Goal: Task Accomplishment & Management: Manage account settings

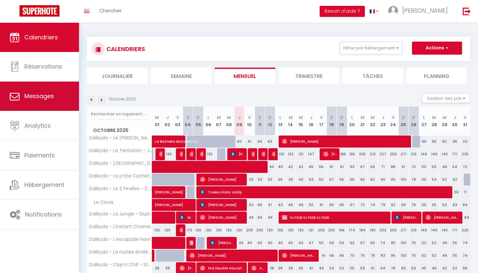
click at [49, 101] on link "Messages" at bounding box center [39, 96] width 79 height 29
select select "message"
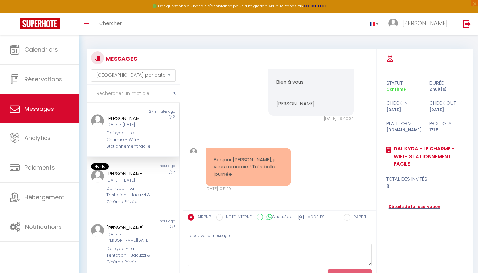
click at [423, 1] on div "🟢 Des questions ou besoin d'assistance pour la migration AirBnB? Prenez rdv >>>…" at bounding box center [239, 6] width 478 height 13
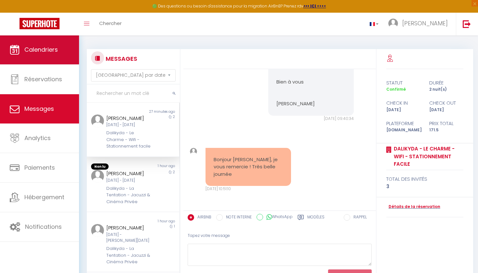
click at [46, 36] on link "Calendriers" at bounding box center [39, 49] width 79 height 29
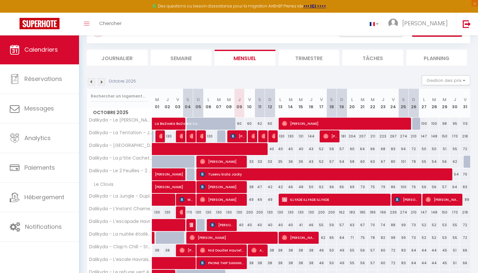
scroll to position [31, 0]
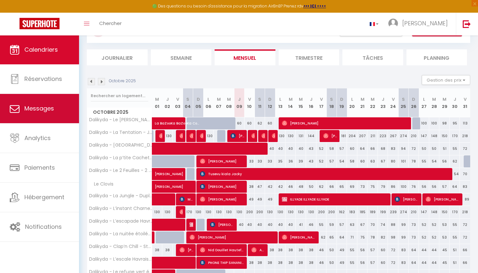
click at [46, 105] on span "Messages" at bounding box center [39, 108] width 30 height 8
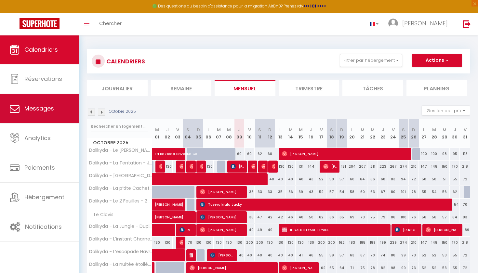
select select "message"
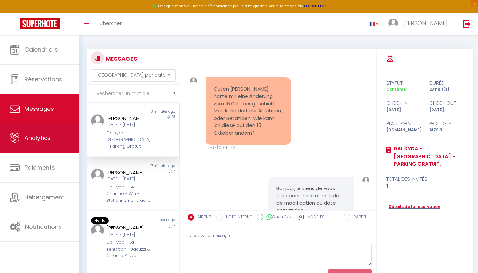
click at [45, 124] on link "Analytics" at bounding box center [39, 138] width 79 height 29
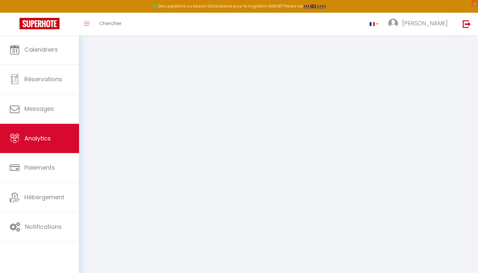
select select "2025"
select select "10"
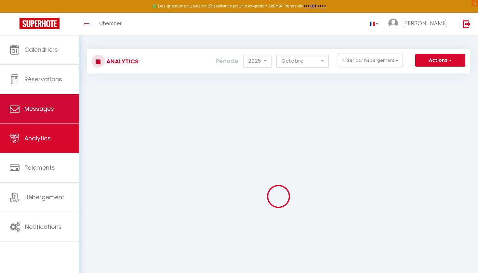
click at [21, 110] on link "Messages" at bounding box center [39, 108] width 79 height 29
select select "message"
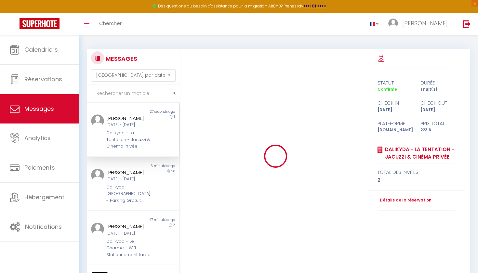
scroll to position [2056, 0]
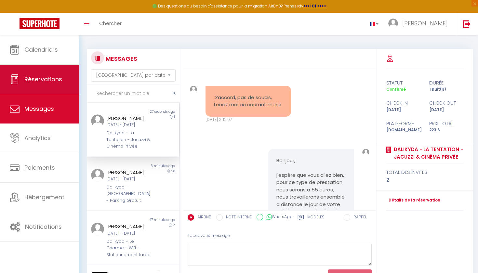
click at [51, 80] on span "Réservations" at bounding box center [43, 79] width 38 height 8
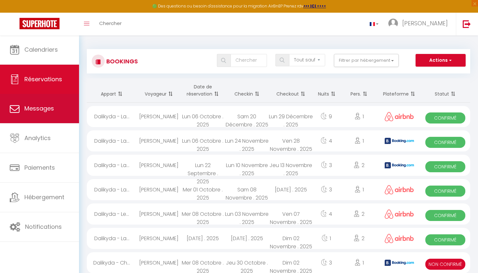
click at [32, 115] on link "Messages" at bounding box center [39, 108] width 79 height 29
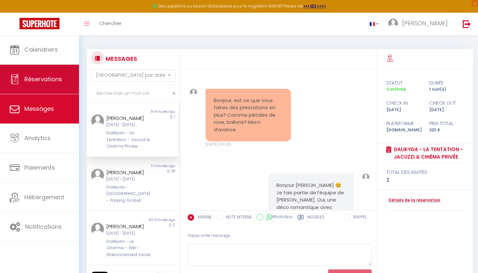
scroll to position [2056, 0]
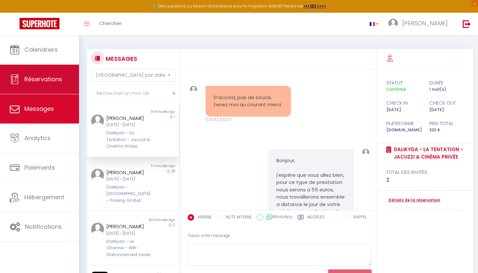
click at [32, 79] on span "Réservations" at bounding box center [43, 79] width 38 height 8
select select "not_cancelled"
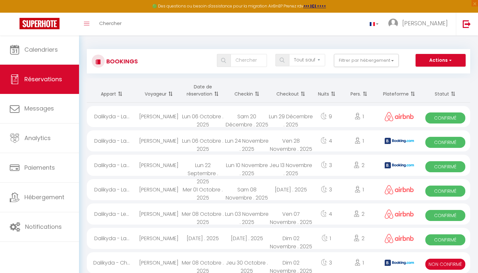
click at [455, 53] on div "Bookings Tous les statuts Annulé Confirmé Non Confirmé Tout sauf annulé No Show…" at bounding box center [279, 61] width 384 height 24
click at [447, 67] on div "Tous les statuts Annulé Confirmé Non Confirmé Tout sauf annulé No Show Request …" at bounding box center [294, 61] width 351 height 15
click at [445, 60] on button "Actions" at bounding box center [441, 60] width 50 height 13
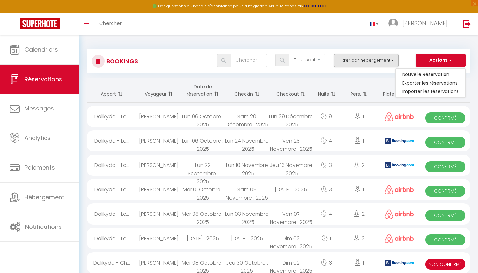
click at [375, 61] on button "Filtrer par hébergement" at bounding box center [366, 60] width 65 height 13
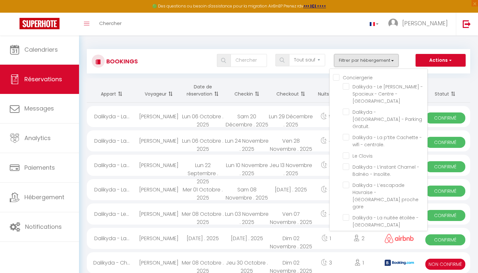
click at [365, 60] on button "Filtrer par hébergement" at bounding box center [366, 60] width 65 height 13
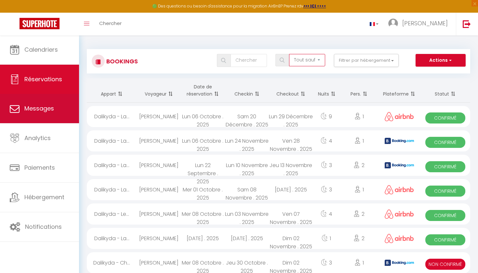
click at [43, 121] on link "Messages" at bounding box center [39, 108] width 79 height 29
select select "message"
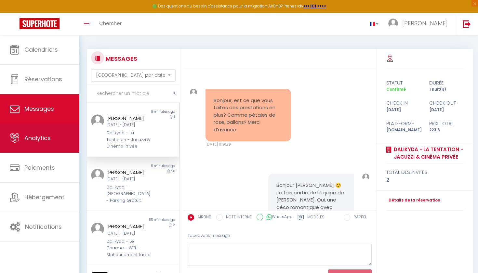
scroll to position [2056, 0]
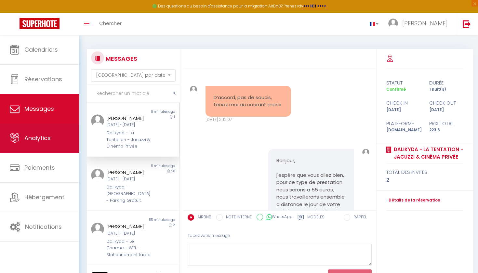
click at [38, 148] on link "Analytics" at bounding box center [39, 138] width 79 height 29
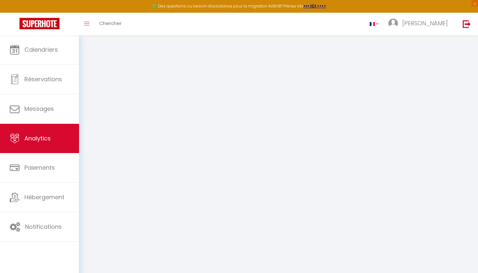
select select "2025"
select select "10"
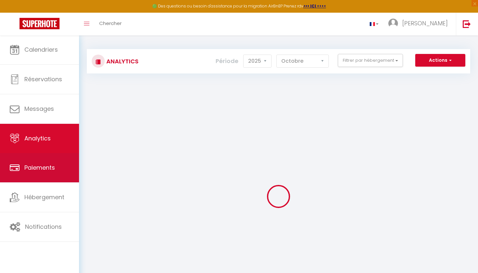
click at [36, 168] on span "Paiements" at bounding box center [39, 168] width 31 height 8
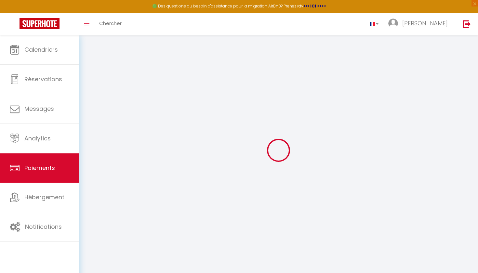
select select "2"
select select "0"
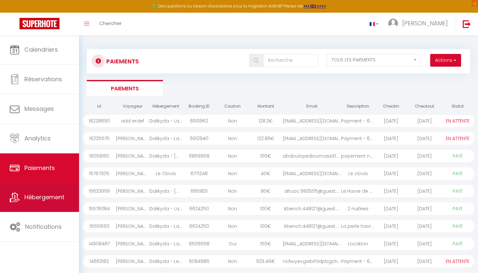
click at [41, 191] on link "Hébergement" at bounding box center [39, 197] width 79 height 29
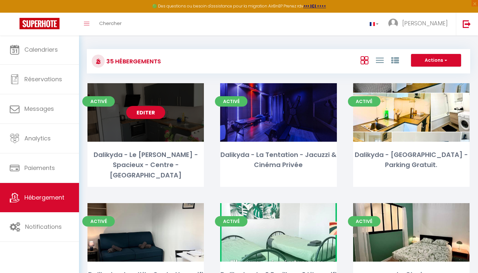
click at [130, 151] on div "Dalikyda - Le [PERSON_NAME] - Spacieux - Centre - [GEOGRAPHIC_DATA]" at bounding box center [146, 165] width 117 height 31
click at [146, 112] on link "Editer" at bounding box center [145, 112] width 39 height 13
select select "3"
select select "2"
select select "1"
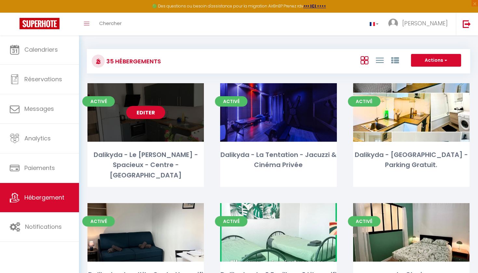
select select "1"
select select "28"
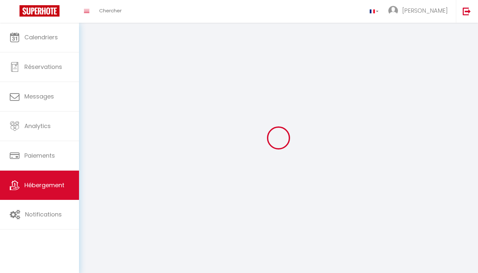
select select
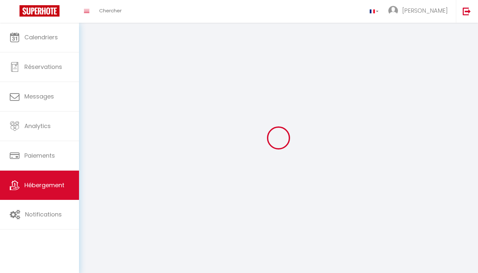
select select
checkbox input "false"
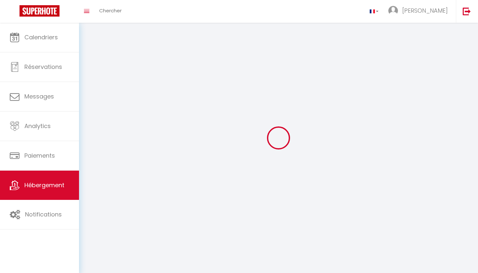
select select
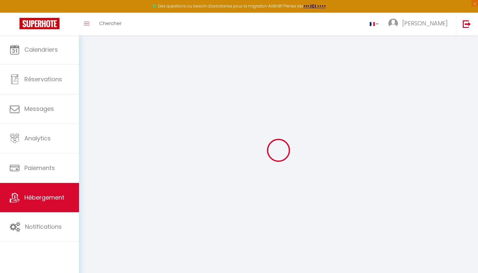
select select
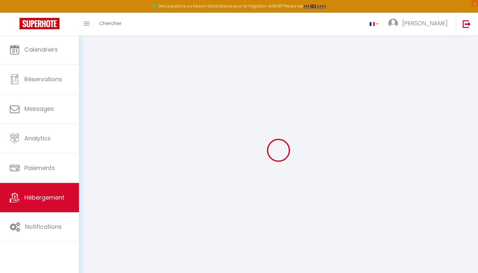
select select
checkbox input "false"
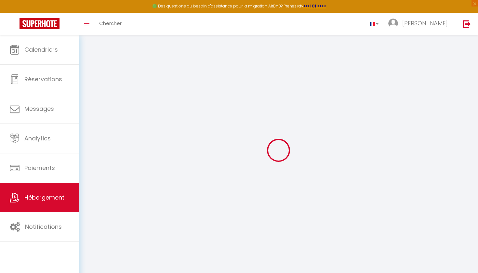
select select
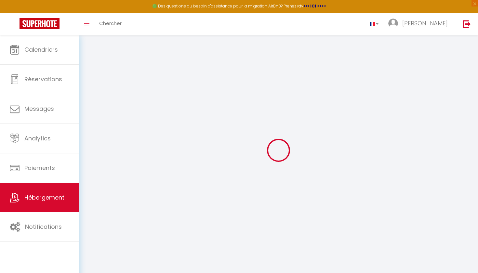
select select
checkbox input "false"
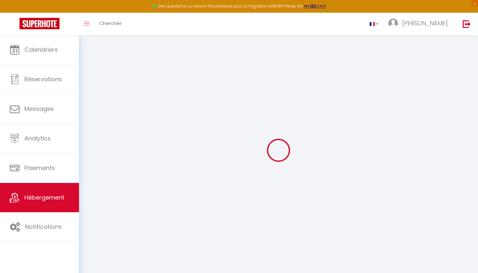
checkbox input "false"
select select
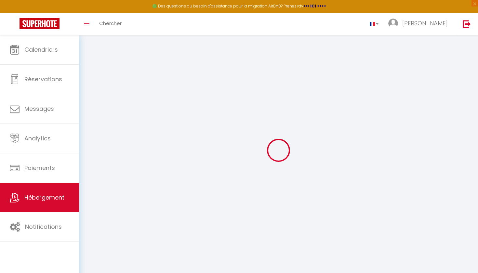
select select
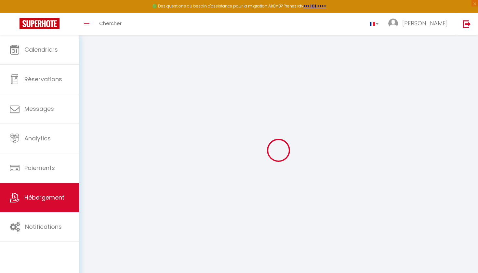
checkbox input "false"
select select
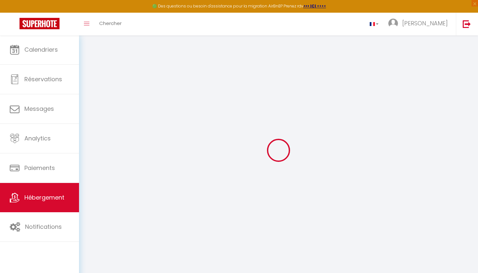
select select
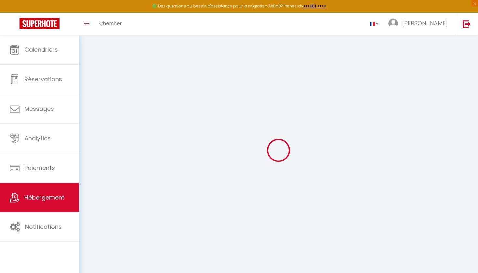
select select
checkbox input "false"
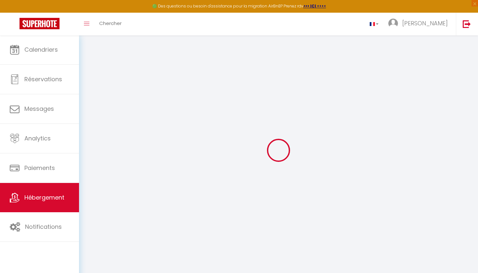
checkbox input "false"
select select
type input "Dalikyda - Le [PERSON_NAME] - Spacieux - Centre - [GEOGRAPHIC_DATA]"
type input "[PERSON_NAME]"
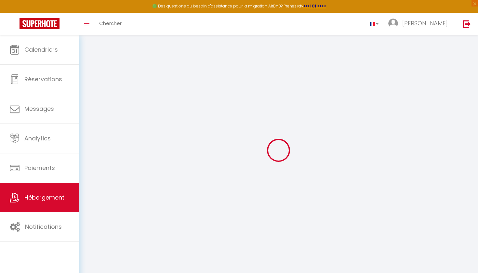
type input "[PERSON_NAME]"
select select "6"
select select "3"
type input "75"
type input "80"
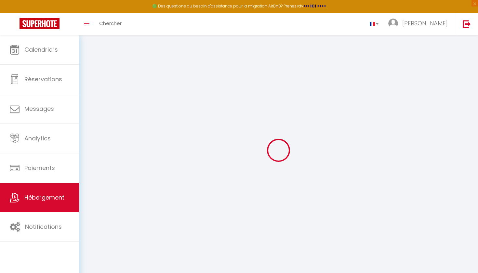
type input "5"
type input "4.3"
type input "300"
select select
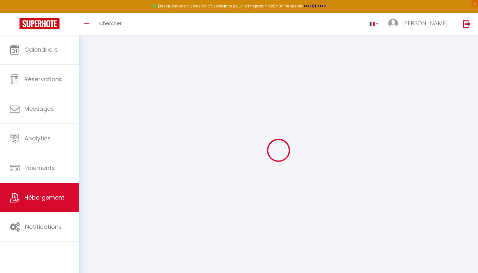
select select
type input "[STREET_ADDRESS][PERSON_NAME]"
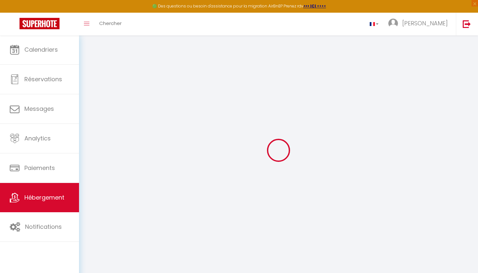
type input "76600"
type input "[GEOGRAPHIC_DATA]"
type input "[EMAIL_ADDRESS][DOMAIN_NAME]"
select select
checkbox input "true"
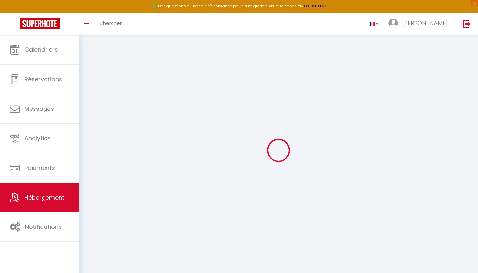
checkbox input "true"
radio input "true"
select select
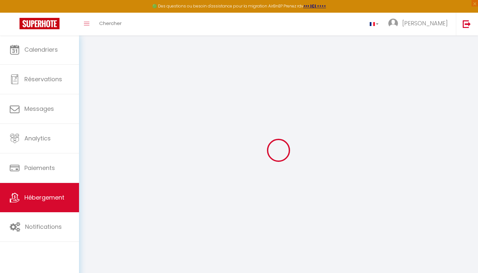
select select
type input "0"
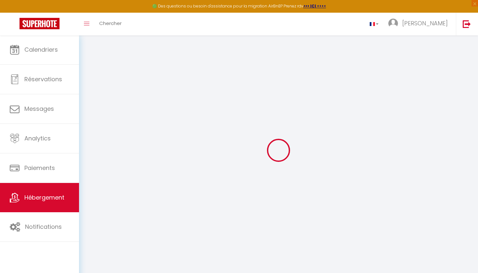
select select
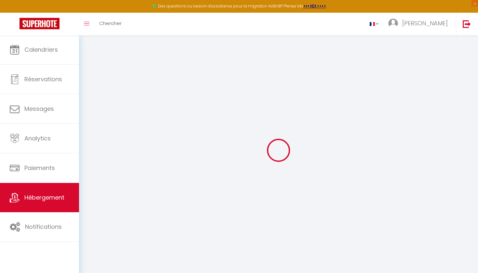
select select
checkbox input "true"
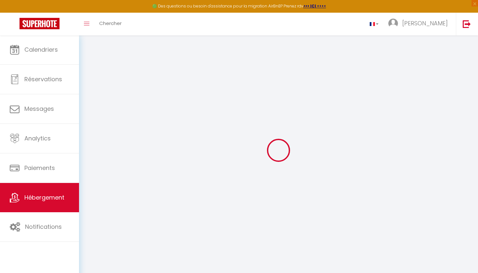
checkbox input "true"
select select
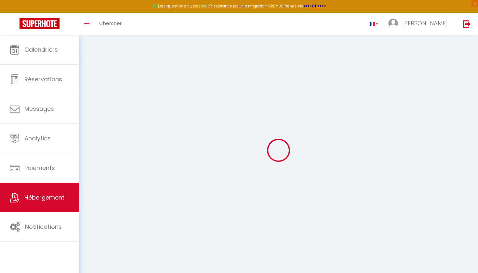
select select
checkbox input "true"
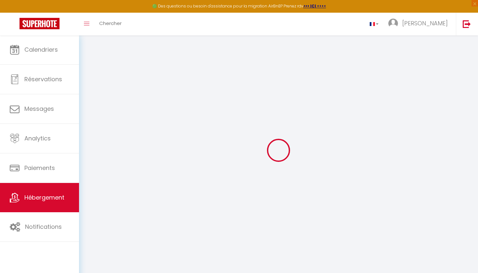
checkbox input "true"
select select
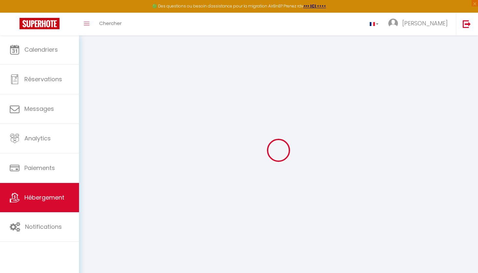
select select
checkbox input "true"
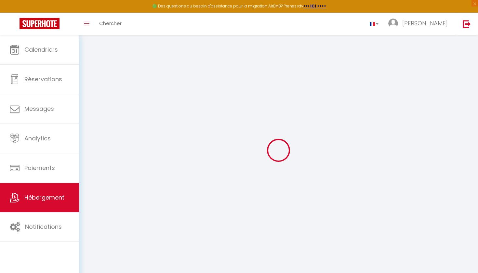
checkbox input "true"
select select
checkbox input "true"
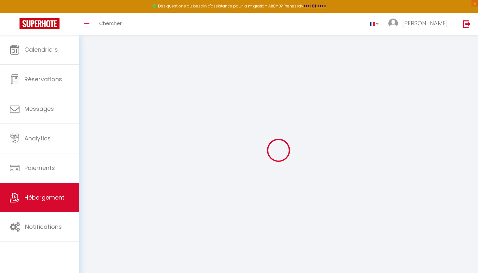
checkbox input "true"
select select "17:00"
select select
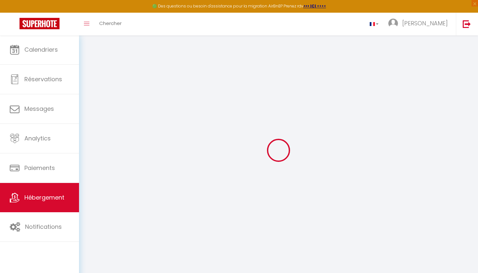
select select "11:00"
select select "30"
select select "120"
select select "14:00"
select select
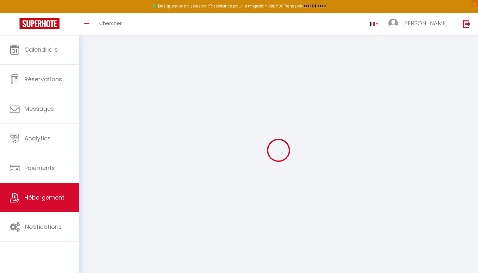
select select
checkbox input "true"
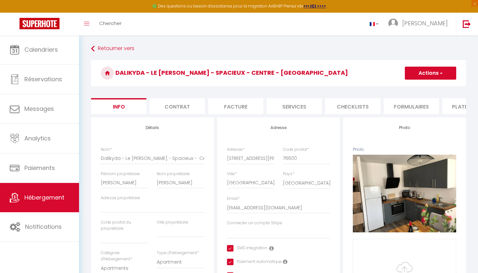
select select
checkbox input "true"
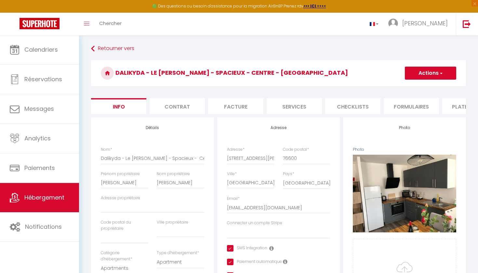
checkbox input "true"
click at [280, 105] on li "Services" at bounding box center [294, 106] width 55 height 16
select select
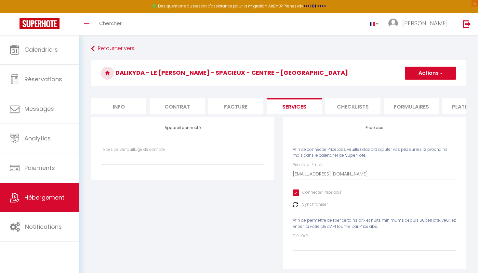
click at [238, 106] on li "Facture" at bounding box center [235, 106] width 55 height 16
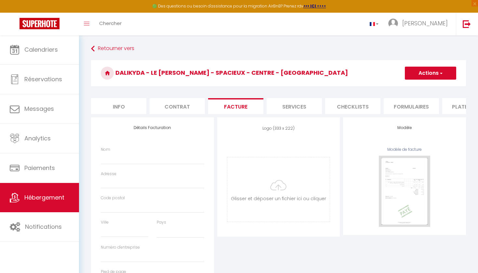
select select
click at [422, 106] on li "Formulaires" at bounding box center [411, 106] width 55 height 16
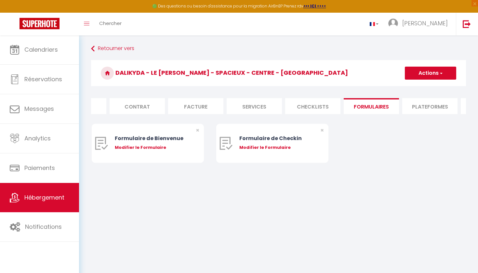
scroll to position [0, 50]
click at [418, 117] on form "Dalikyda - Le [PERSON_NAME] - Spacieux - Centre - [GEOGRAPHIC_DATA] Actions Cré…" at bounding box center [278, 118] width 375 height 116
click at [419, 106] on li "Plateformes" at bounding box center [420, 106] width 55 height 16
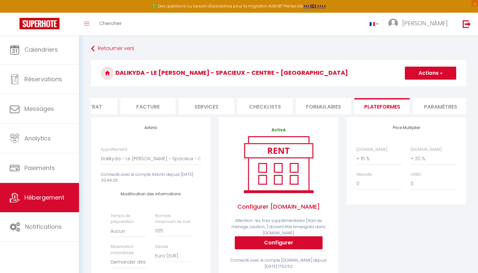
scroll to position [0, 87]
click at [99, 49] on link "Retourner vers" at bounding box center [278, 49] width 375 height 12
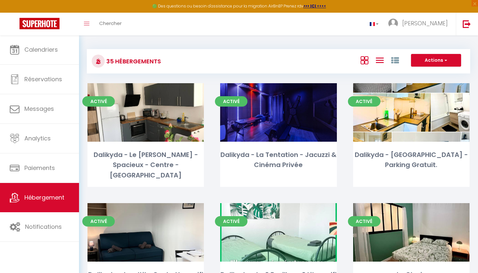
click at [378, 59] on icon at bounding box center [380, 60] width 8 height 8
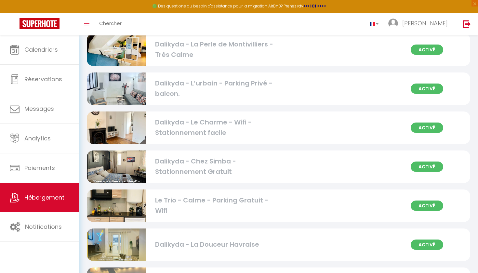
scroll to position [674, 0]
click at [250, 168] on div "Dalikyda - Chez Simba - Stationnement Gratuit" at bounding box center [214, 167] width 119 height 21
click at [120, 160] on img at bounding box center [117, 167] width 60 height 60
select select "3"
select select "2"
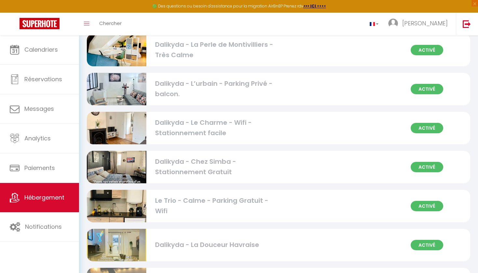
select select "1"
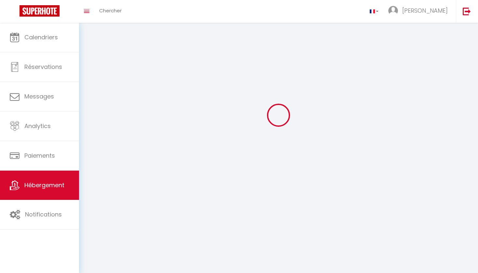
select select
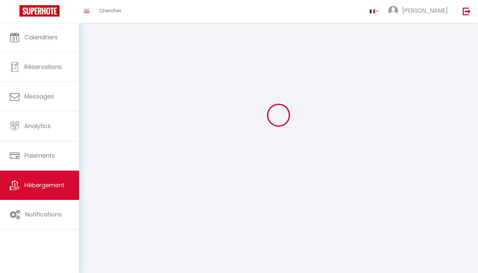
select select
checkbox input "false"
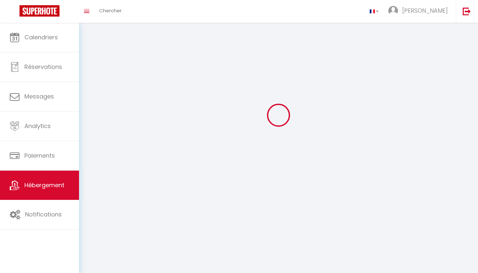
select select
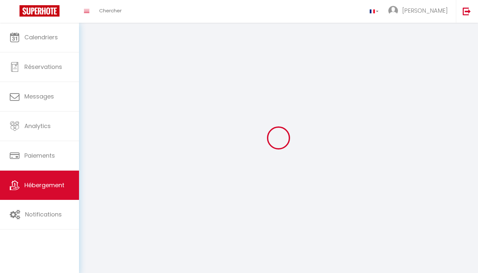
select select
checkbox input "false"
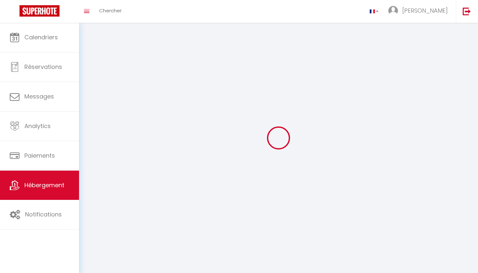
checkbox input "false"
select select
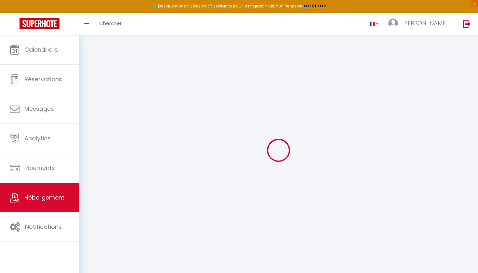
select select "+ 3 %"
select select "- 10 %"
select select "3334-1399337317618489820"
select select
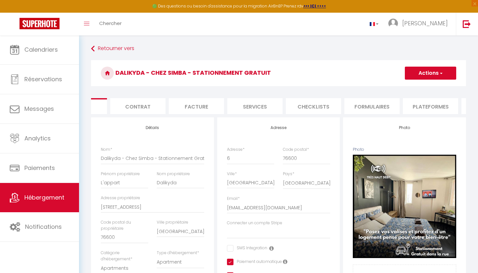
scroll to position [0, 49]
click at [423, 106] on li "Plateformes" at bounding box center [421, 106] width 55 height 16
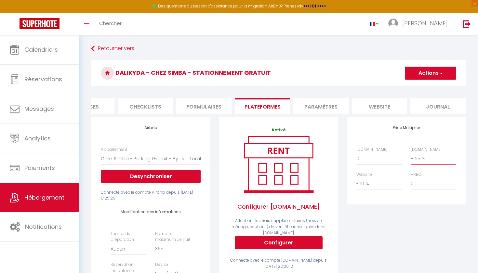
scroll to position [0, 207]
click at [359, 104] on li "website" at bounding box center [379, 106] width 55 height 16
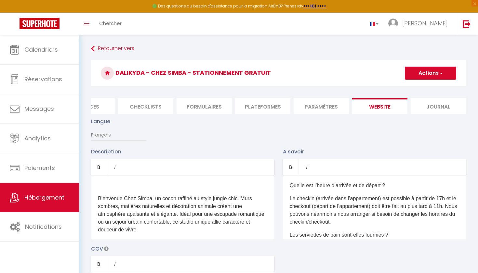
click at [269, 104] on li "Plateformes" at bounding box center [262, 106] width 55 height 16
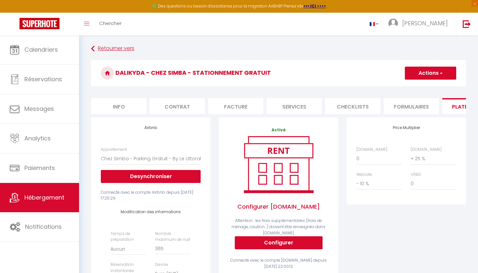
click at [101, 52] on link "Retourner vers" at bounding box center [278, 49] width 375 height 12
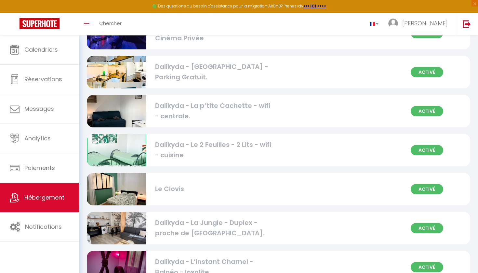
scroll to position [109, 0]
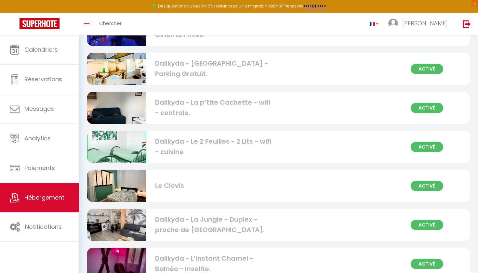
click at [179, 187] on div "Le Clovis" at bounding box center [214, 186] width 119 height 10
click at [120, 182] on img at bounding box center [117, 186] width 60 height 80
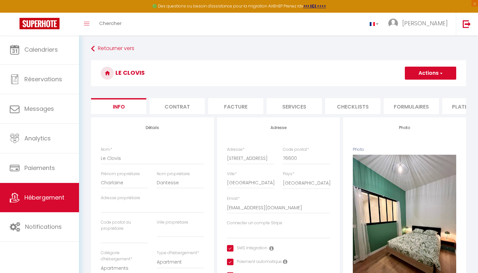
click at [422, 102] on li "Formulaires" at bounding box center [411, 106] width 55 height 16
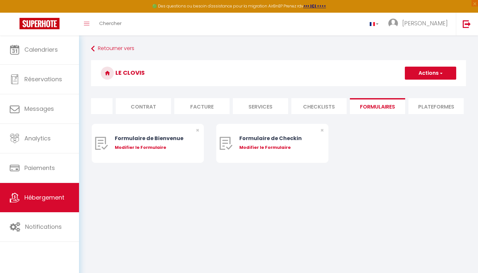
scroll to position [0, 38]
click at [422, 102] on li "Plateformes" at bounding box center [431, 106] width 55 height 16
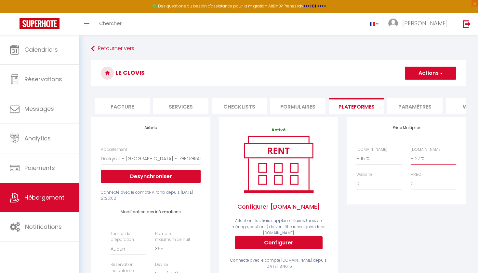
scroll to position [0, 115]
click at [418, 106] on li "Paramètres" at bounding box center [413, 106] width 55 height 16
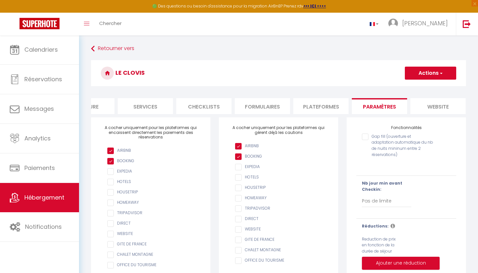
click at [418, 106] on li "website" at bounding box center [438, 106] width 55 height 16
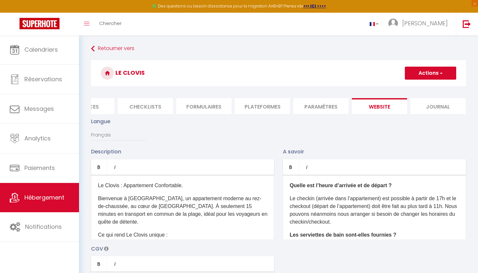
click at [422, 106] on li "Journal" at bounding box center [438, 106] width 55 height 16
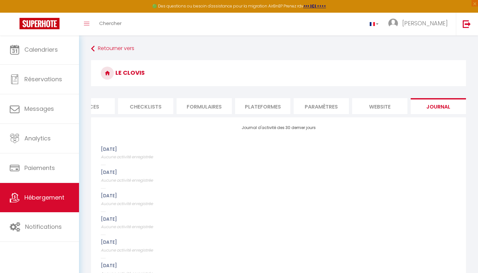
click at [265, 105] on li "Plateformes" at bounding box center [262, 106] width 55 height 16
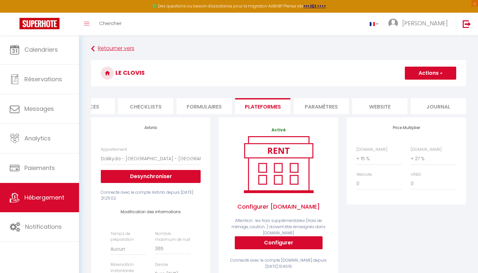
click at [91, 48] on icon at bounding box center [93, 49] width 4 height 12
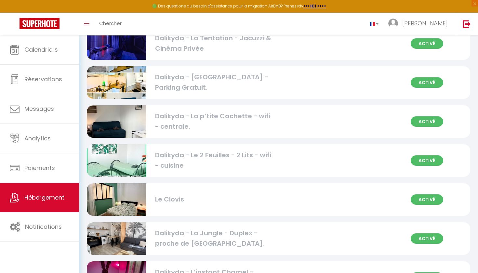
scroll to position [99, 0]
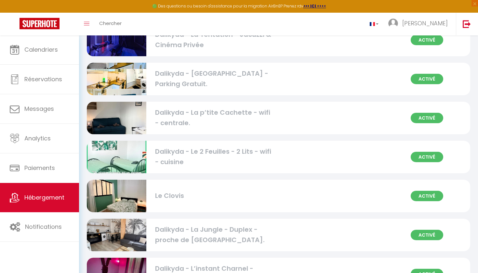
click at [180, 207] on div "Activé Le Clovis" at bounding box center [279, 196] width 384 height 33
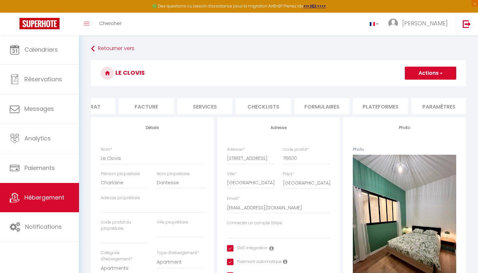
scroll to position [0, 96]
click at [374, 101] on li "Plateformes" at bounding box center [374, 106] width 55 height 16
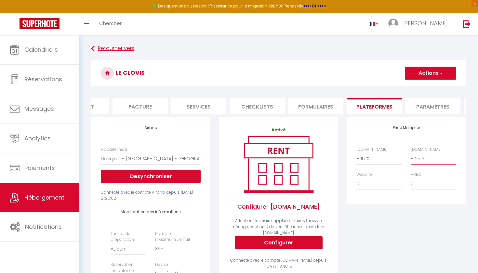
click at [111, 49] on link "Retourner vers" at bounding box center [278, 49] width 375 height 12
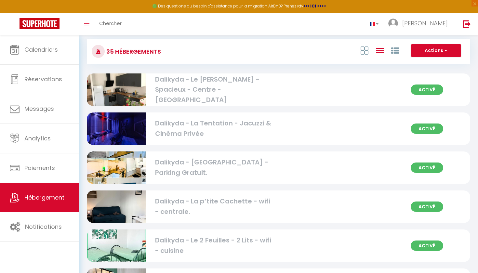
scroll to position [7, 0]
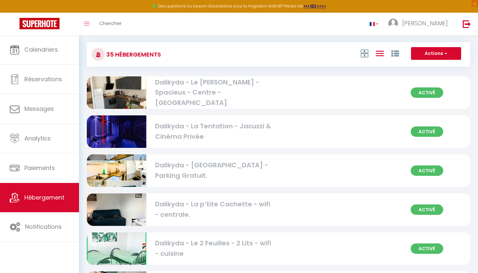
click at [434, 48] on button "Actions" at bounding box center [436, 53] width 50 height 13
click at [432, 51] on button "Actions" at bounding box center [436, 53] width 50 height 13
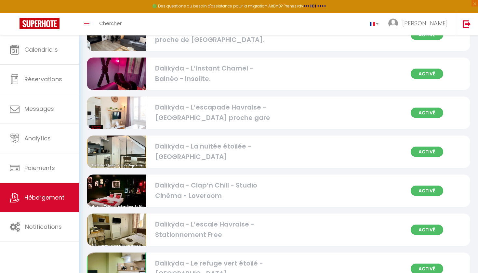
scroll to position [305, 0]
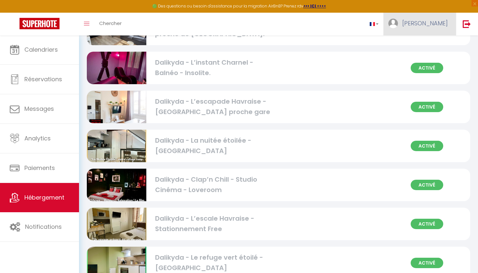
click at [444, 23] on span "[PERSON_NAME]" at bounding box center [426, 23] width 46 height 8
click at [441, 24] on span "[PERSON_NAME]" at bounding box center [426, 23] width 46 height 8
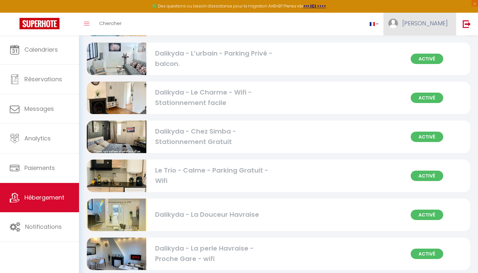
scroll to position [711, 0]
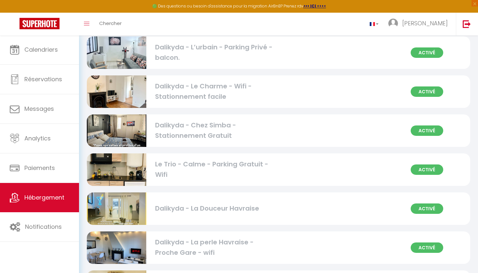
click at [225, 208] on div "Dalikyda - La Douceur Havraise" at bounding box center [214, 209] width 119 height 10
click at [119, 203] on img at bounding box center [117, 209] width 60 height 60
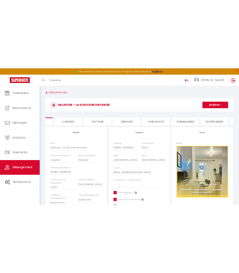
scroll to position [0, 64]
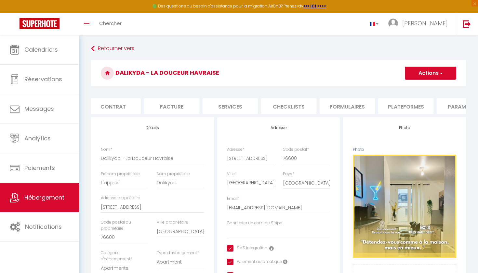
click at [408, 109] on li "Plateformes" at bounding box center [406, 106] width 55 height 16
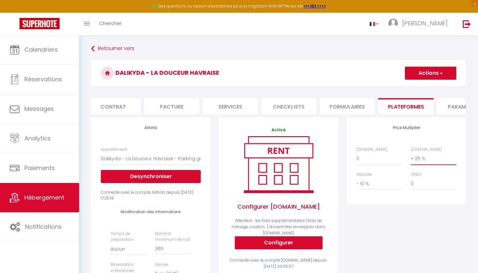
click at [374, 87] on div "Dalikyda - La Douceur Havraise Actions Enregistrer" at bounding box center [278, 75] width 375 height 30
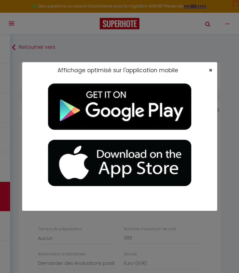
click at [212, 70] on span "×" at bounding box center [211, 70] width 4 height 8
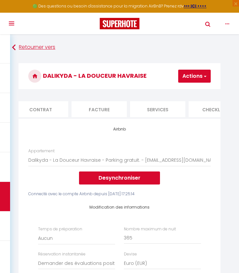
click at [16, 47] on icon at bounding box center [14, 48] width 4 height 12
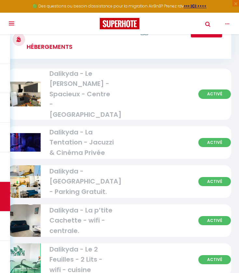
scroll to position [29, 0]
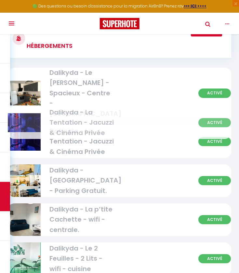
click at [120, 125] on div "Activé Dalikyda - La Tentation - [PERSON_NAME] & Cinéma Privée" at bounding box center [120, 141] width 224 height 33
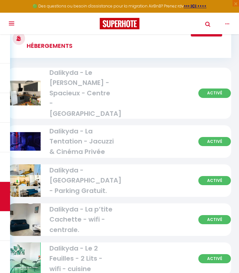
click at [165, 127] on div "Activé Dalikyda - La Tentation - [PERSON_NAME] & Cinéma Privée" at bounding box center [120, 141] width 224 height 33
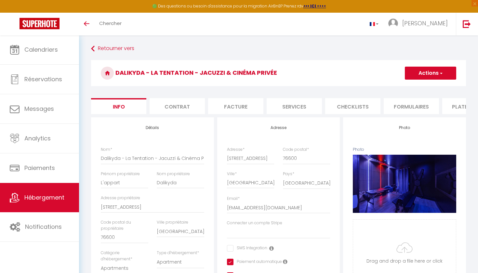
click at [412, 109] on li "Formulaires" at bounding box center [411, 106] width 55 height 16
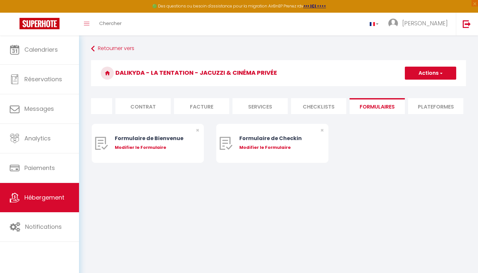
scroll to position [0, 63]
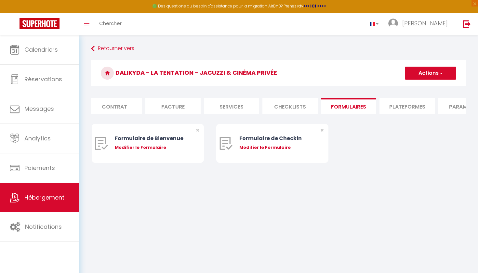
click at [425, 106] on li "Plateformes" at bounding box center [407, 106] width 55 height 16
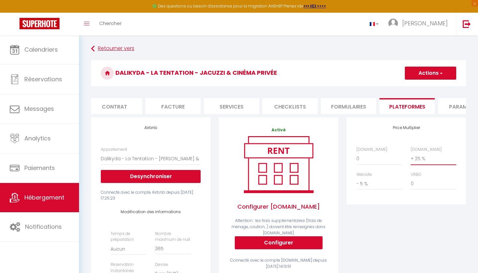
click at [94, 48] on icon at bounding box center [93, 49] width 4 height 12
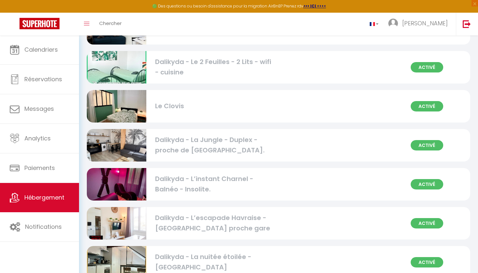
scroll to position [194, 0]
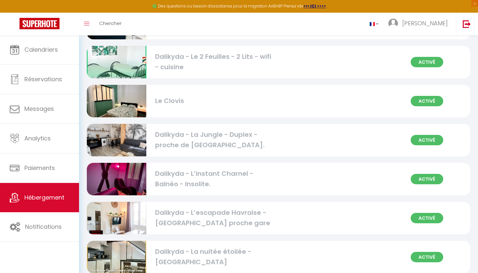
click at [235, 143] on div "Dalikyda - La Jungle - Duplex - proche de [GEOGRAPHIC_DATA]." at bounding box center [214, 140] width 119 height 21
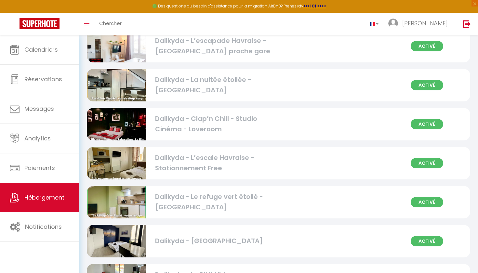
scroll to position [367, 0]
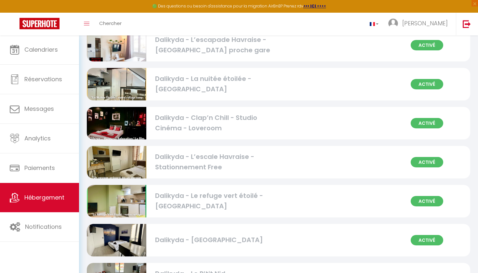
click at [200, 124] on div "Dalikyda - Clap’n Chill - Studio Cinéma - Loveroom" at bounding box center [214, 123] width 119 height 21
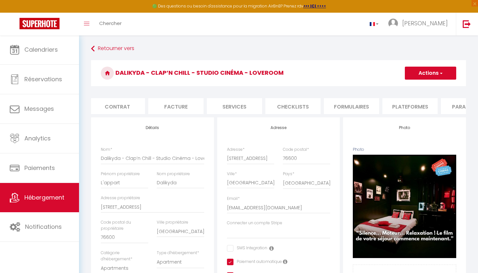
scroll to position [0, 62]
click at [418, 106] on li "Plateformes" at bounding box center [407, 106] width 55 height 16
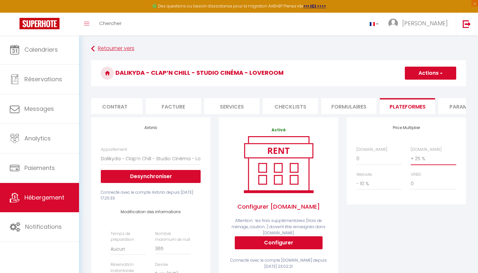
click at [119, 50] on link "Retourner vers" at bounding box center [278, 49] width 375 height 12
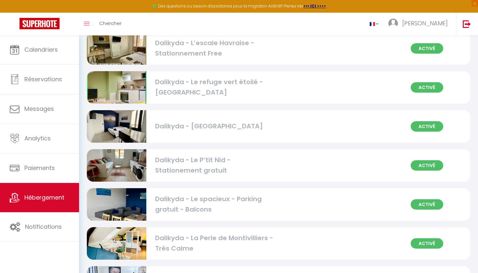
scroll to position [468, 0]
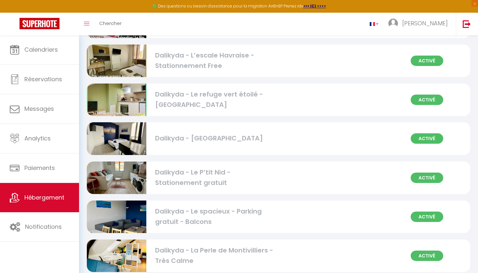
click at [190, 140] on div "Dalikyda - [GEOGRAPHIC_DATA]" at bounding box center [214, 139] width 119 height 10
click at [248, 142] on div "Dalikyda - [GEOGRAPHIC_DATA]" at bounding box center [214, 139] width 119 height 10
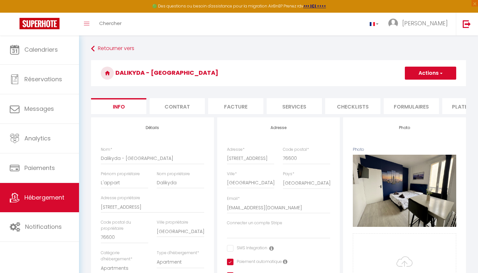
click at [451, 108] on li "Plateformes" at bounding box center [470, 106] width 55 height 16
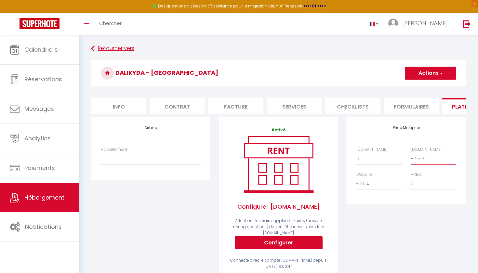
click at [93, 43] on icon at bounding box center [93, 49] width 4 height 12
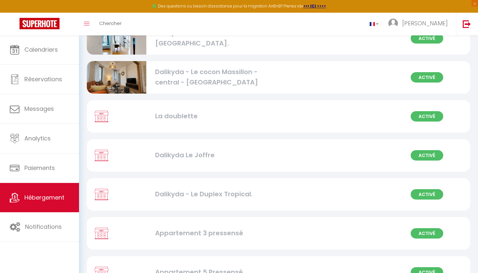
scroll to position [1155, 0]
click at [187, 203] on div "Activé Dalikyda - Le Duplex Tropical." at bounding box center [279, 194] width 384 height 33
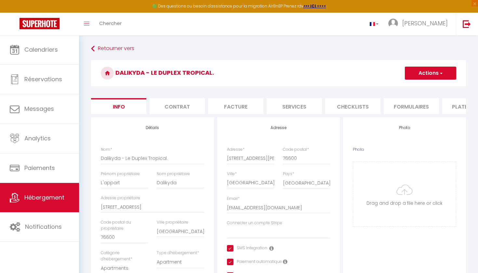
click at [456, 107] on li "Plateformes" at bounding box center [470, 106] width 55 height 16
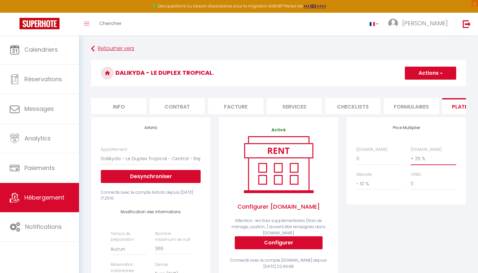
click at [120, 48] on link "Retourner vers" at bounding box center [278, 49] width 375 height 12
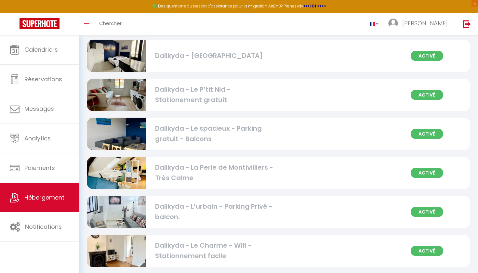
scroll to position [552, 0]
click at [150, 180] on div at bounding box center [119, 173] width 64 height 33
drag, startPoint x: 124, startPoint y: 173, endPoint x: 116, endPoint y: 175, distance: 8.4
click at [116, 175] on img at bounding box center [117, 173] width 60 height 80
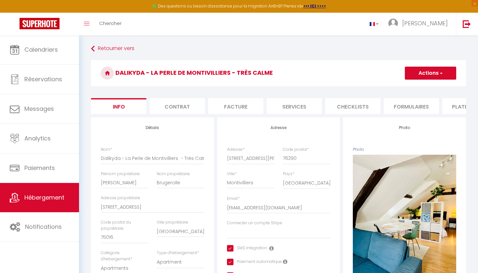
click at [453, 110] on li "Plateformes" at bounding box center [470, 106] width 55 height 16
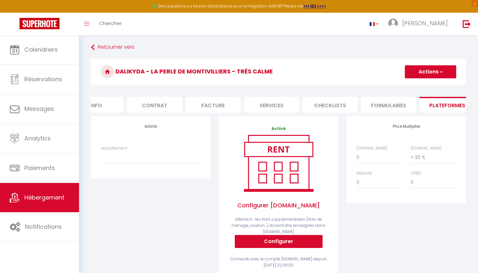
scroll to position [0, 23]
click at [122, 54] on div "Retourner vers [GEOGRAPHIC_DATA] - La Perle de Montivilliers - Très Calme Actio…" at bounding box center [279, 226] width 384 height 368
click at [122, 51] on link "Retourner vers" at bounding box center [278, 48] width 375 height 12
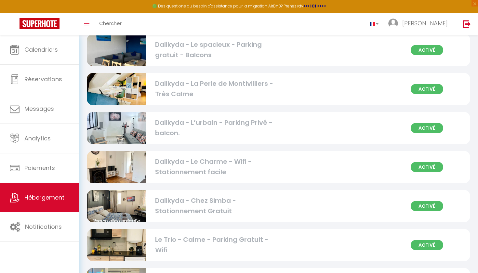
scroll to position [637, 0]
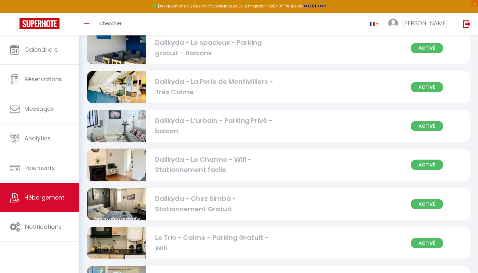
click at [210, 170] on div "Dalikyda - Le Charme - Wifi - Stationnement facile" at bounding box center [214, 165] width 119 height 21
click at [246, 158] on div "Dalikyda - Le Charme - Wifi - Stationnement facile" at bounding box center [214, 165] width 119 height 21
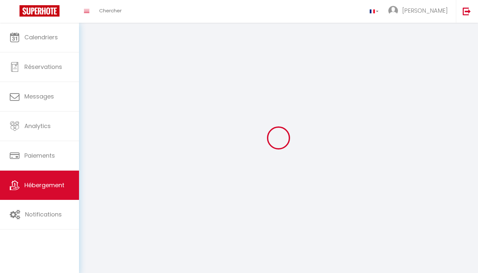
click at [246, 158] on div at bounding box center [279, 138] width 384 height 215
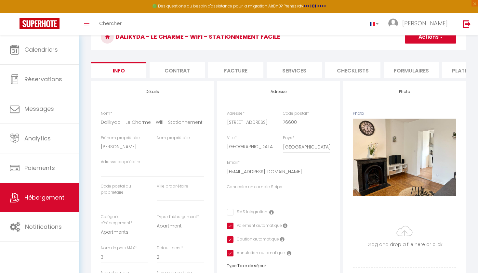
scroll to position [38, 0]
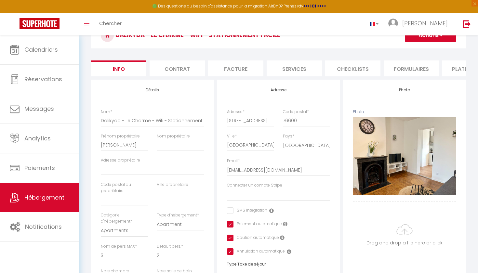
click at [449, 70] on li "Plateformes" at bounding box center [470, 69] width 55 height 16
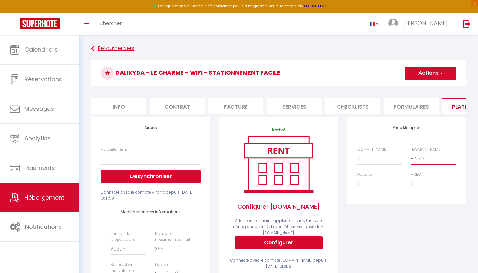
click at [104, 44] on link "Retourner vers" at bounding box center [278, 49] width 375 height 12
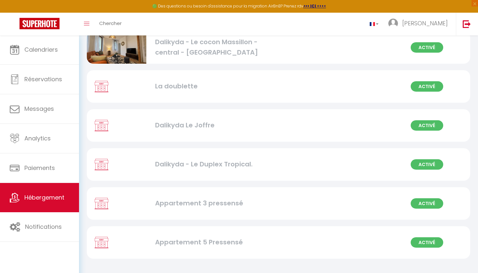
scroll to position [1184, 0]
click at [199, 99] on div "Activé La doublette" at bounding box center [279, 87] width 384 height 33
click at [194, 85] on div "La doublette" at bounding box center [214, 87] width 119 height 10
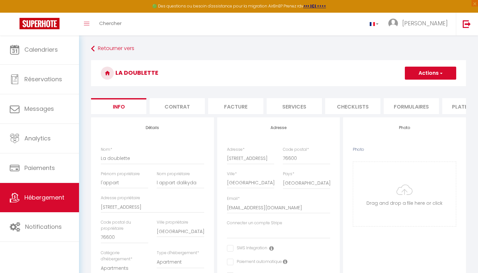
click at [460, 105] on li "Plateformes" at bounding box center [470, 106] width 55 height 16
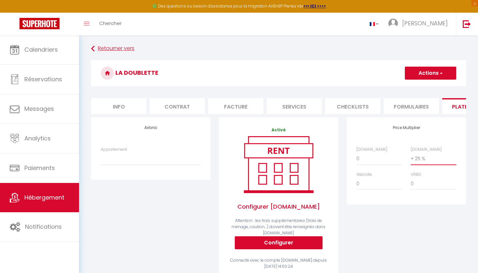
click at [103, 46] on link "Retourner vers" at bounding box center [278, 49] width 375 height 12
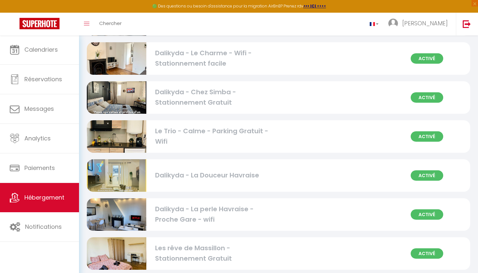
scroll to position [778, 0]
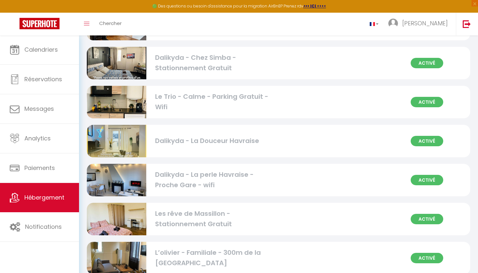
click at [228, 183] on div "Dalikyda - La perle Havraise - Proche Gare - wifi" at bounding box center [214, 180] width 119 height 21
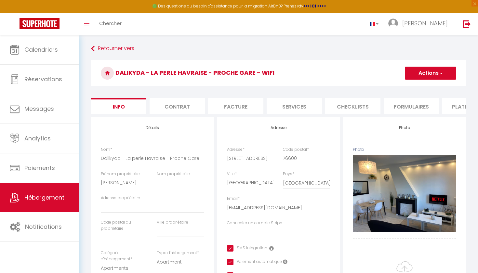
click at [455, 105] on li "Plateformes" at bounding box center [470, 106] width 55 height 16
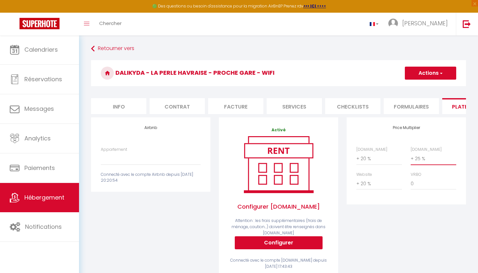
click at [341, 132] on div "Activé Configurer [DOMAIN_NAME] Attention : les frais supplémentaires (frais de…" at bounding box center [279, 201] width 128 height 169
click at [360, 48] on link "Retourner vers" at bounding box center [278, 49] width 375 height 12
click at [107, 49] on link "Retourner vers" at bounding box center [278, 49] width 375 height 12
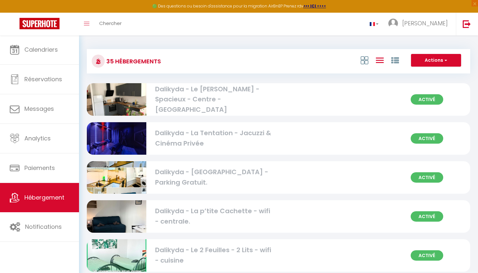
click at [191, 138] on div "Dalikyda - La Tentation - Jacuzzi & Cinéma Privée" at bounding box center [214, 138] width 119 height 21
click at [189, 138] on div "Dalikyda - La Tentation - Jacuzzi & Cinéma Privée" at bounding box center [214, 138] width 119 height 21
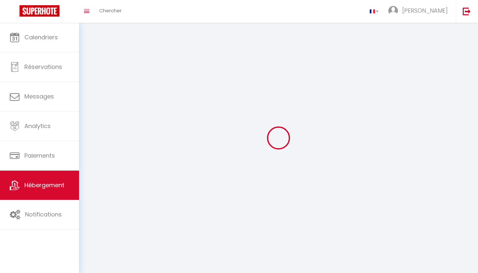
click at [189, 138] on div at bounding box center [279, 138] width 384 height 215
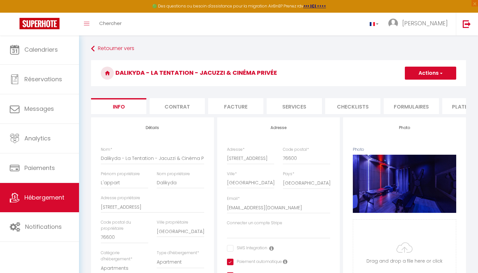
select select "2"
select select "1"
select select "17:00"
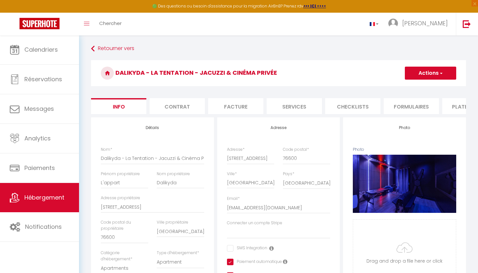
select select
select select "11:00"
select select "30"
select select "120"
select select "28"
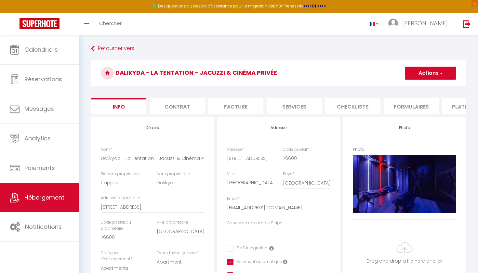
select select "3334-1391393373111873927"
select select "well_reviewed_guests"
select select "EUR"
select select "+ 10 %"
select select "- 5 %"
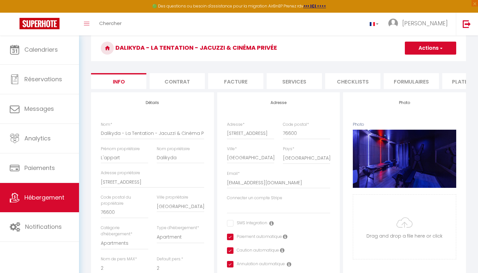
scroll to position [28, 0]
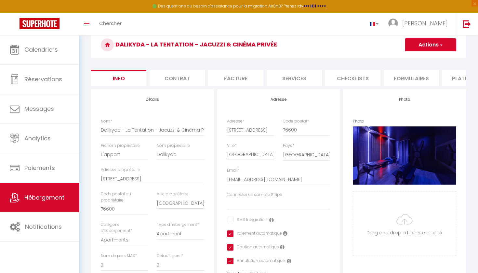
click at [460, 75] on li "Plateformes" at bounding box center [470, 78] width 55 height 16
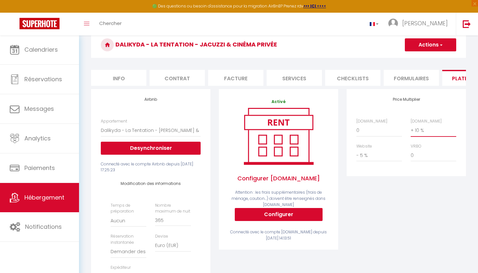
select select "+ 25 %"
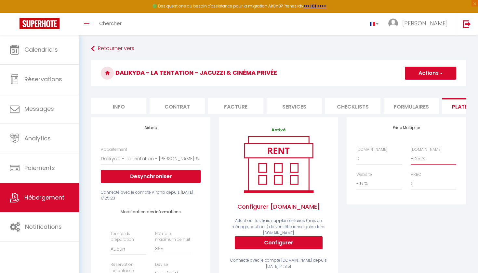
click at [438, 75] on button "Actions" at bounding box center [430, 73] width 51 height 13
click at [432, 82] on ul "Enregistrer" at bounding box center [431, 87] width 52 height 12
click at [428, 72] on button "Actions" at bounding box center [430, 73] width 51 height 13
click at [427, 89] on link "Enregistrer" at bounding box center [430, 87] width 51 height 8
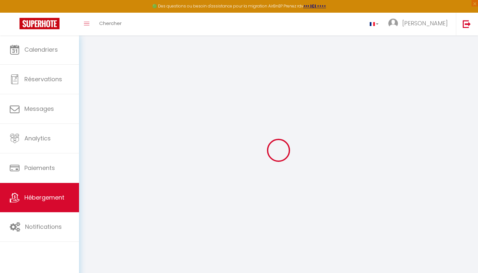
select select "well_reviewed_guests"
select select "EUR"
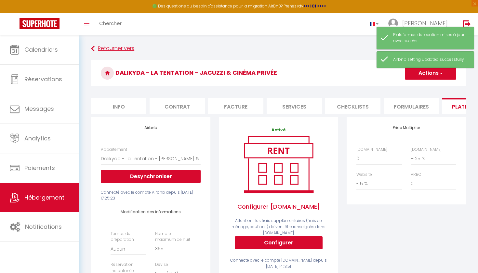
click at [93, 49] on icon at bounding box center [93, 49] width 4 height 12
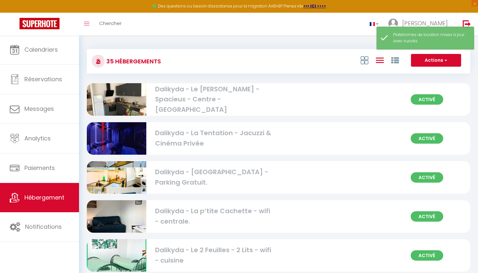
click at [182, 135] on div "Dalikyda - La Tentation - Jacuzzi & Cinéma Privée" at bounding box center [214, 138] width 119 height 21
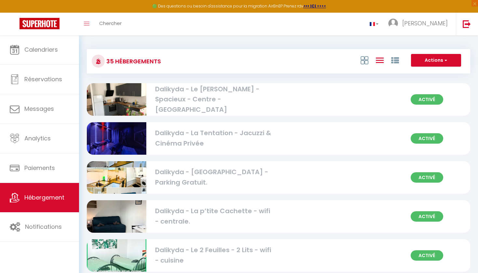
click at [196, 137] on div "Dalikyda - La Tentation - Jacuzzi & Cinéma Privée" at bounding box center [214, 138] width 119 height 21
select select "3"
select select "2"
select select "1"
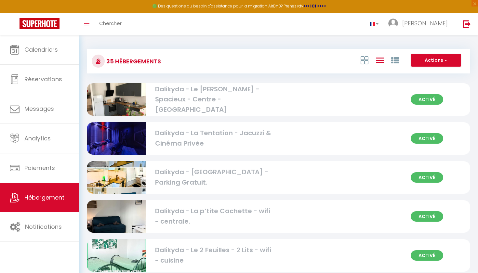
select select "28"
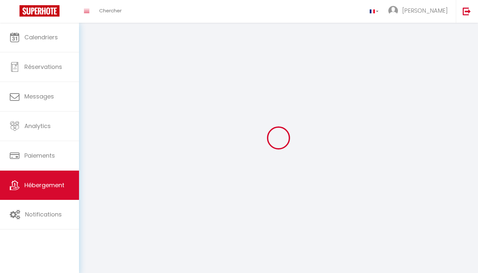
click at [196, 137] on div at bounding box center [279, 138] width 384 height 215
select select
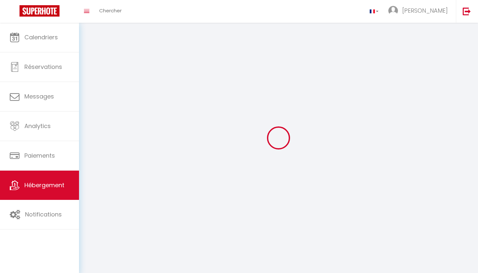
select select
checkbox input "false"
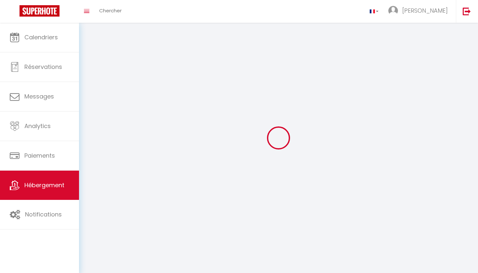
checkbox input "false"
select select
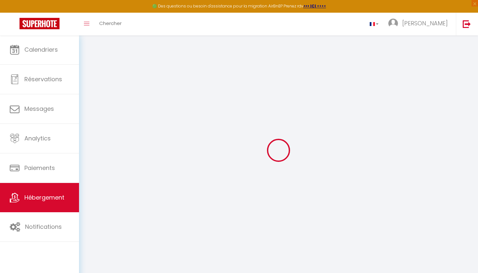
select select
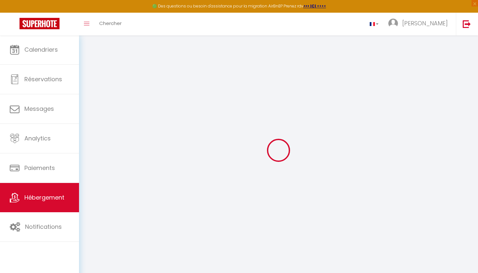
select select
checkbox input "false"
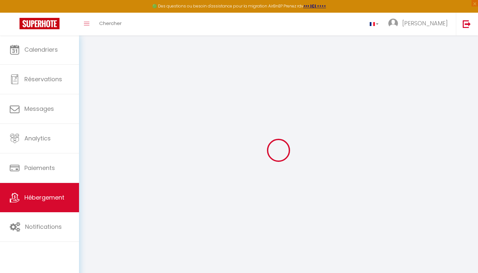
select select
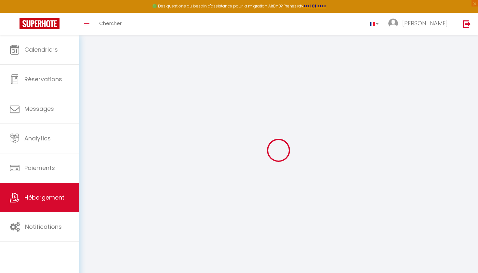
select select
checkbox input "false"
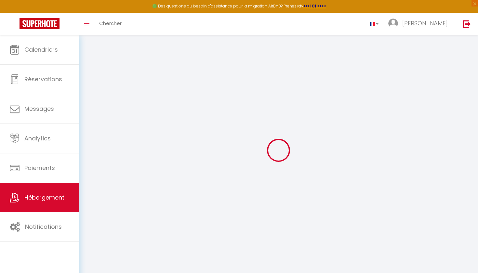
checkbox input "false"
select select
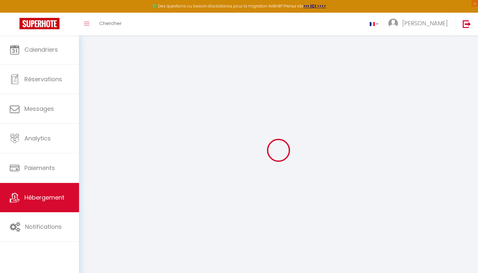
select select
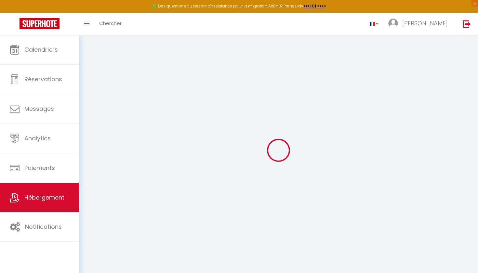
checkbox input "false"
select select
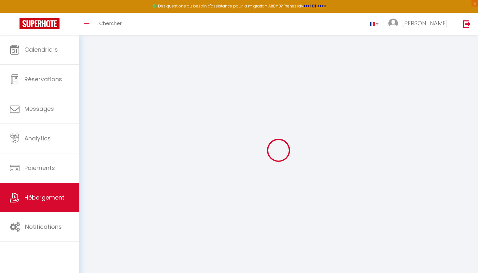
select select
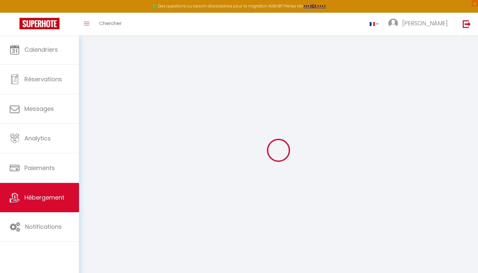
select select
checkbox input "false"
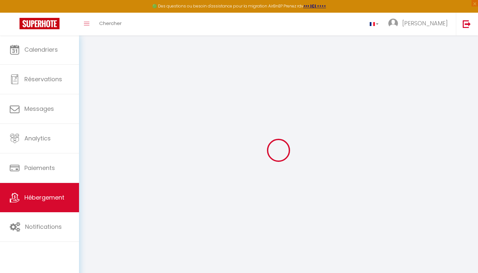
checkbox input "false"
select select
type input "Dalikyda - La Tentation - Jacuzzi & Cinéma Privée"
type input "L'appart"
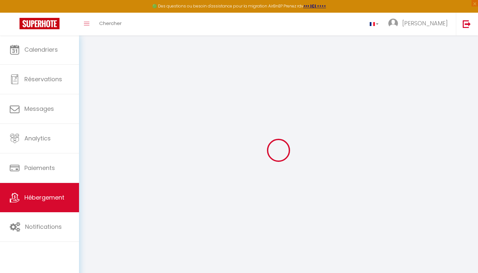
type input "Dalikyda"
type input "[STREET_ADDRESS]"
type input "76600"
type input "[GEOGRAPHIC_DATA]"
select select "2"
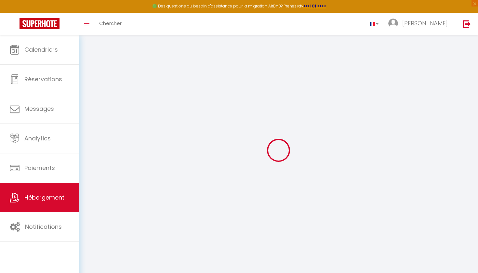
type input "100"
type input "2"
type input "300"
select select
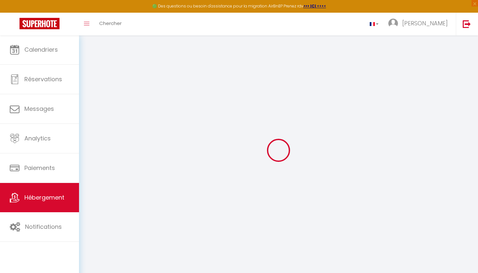
select select
type input "[STREET_ADDRESS]"
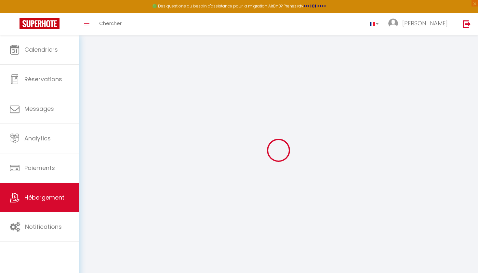
type input "76600"
type input "[GEOGRAPHIC_DATA]"
type input "[EMAIL_ADDRESS][DOMAIN_NAME]"
select select
checkbox input "false"
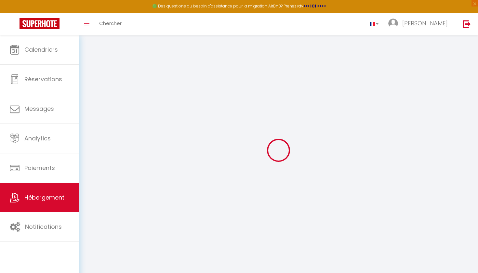
checkbox input "true"
radio input "true"
select select
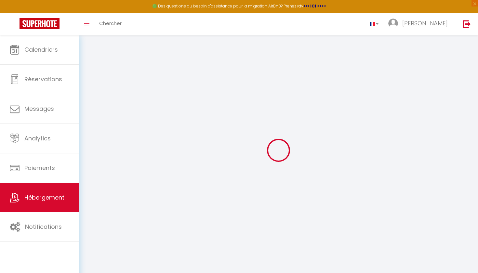
select select
type input "0"
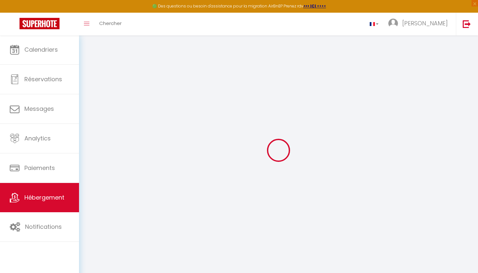
select select
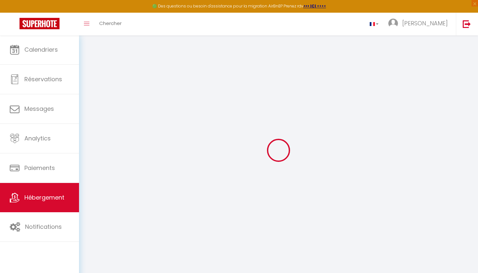
select select
checkbox input "false"
checkbox input "true"
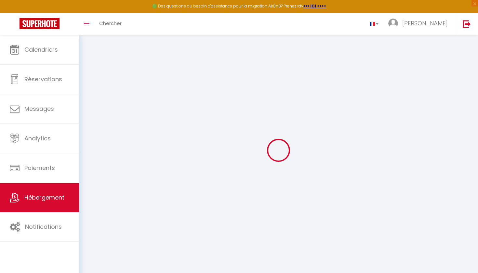
select select
checkbox input "false"
checkbox input "true"
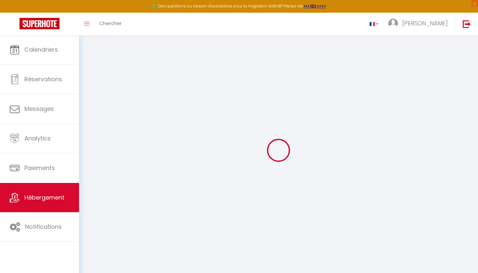
checkbox input "true"
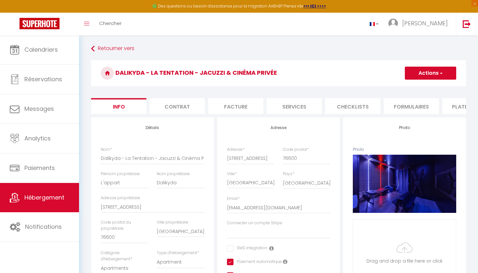
select select
checkbox input "false"
checkbox input "true"
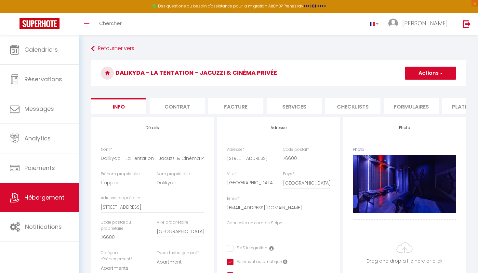
checkbox input "true"
click at [455, 107] on li "Plateformes" at bounding box center [470, 106] width 55 height 16
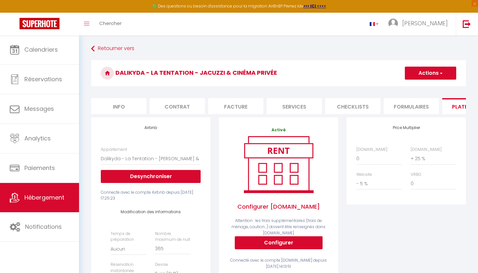
click at [88, 43] on div "Retourner vers Dalikyda - La Tentation - Jacuzzi & Cinéma Privée Actions Enregi…" at bounding box center [279, 269] width 384 height 452
click at [94, 45] on icon at bounding box center [93, 49] width 4 height 12
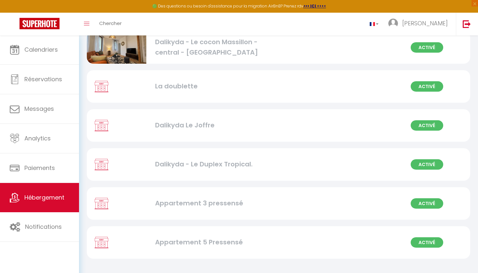
scroll to position [1184, 0]
click at [200, 161] on div "Dalikyda - Le Duplex Tropical." at bounding box center [214, 165] width 119 height 10
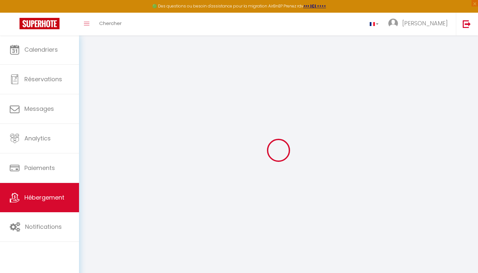
select select "+ 3 %"
select select "- 10 %"
select select "3334-1284155304705255791"
select select
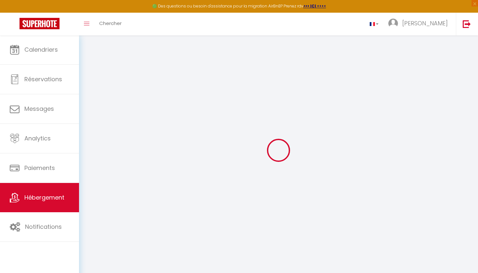
checkbox input "true"
select select "well_reviewed_guests"
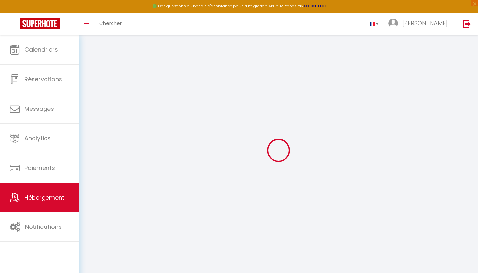
select select "EUR"
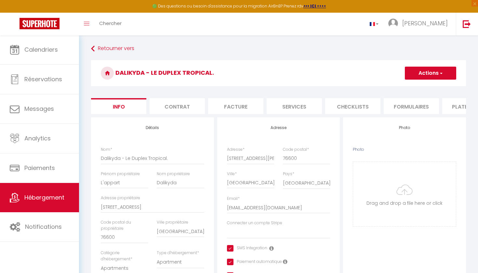
select select
checkbox input "true"
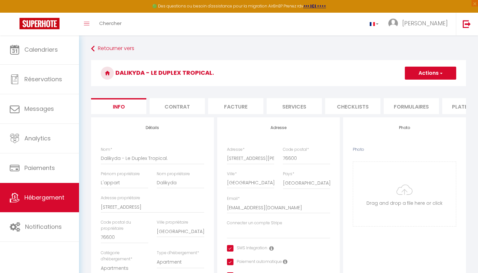
checkbox input "true"
click at [455, 105] on li "Plateformes" at bounding box center [470, 106] width 55 height 16
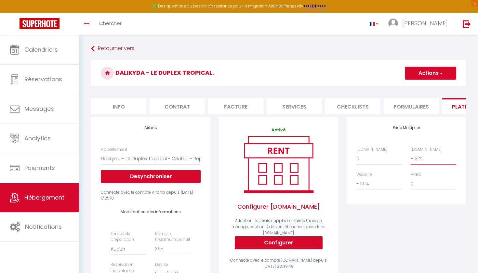
select select "+ 25 %"
click at [430, 76] on button "Actions" at bounding box center [430, 73] width 51 height 13
click at [422, 86] on link "Enregistrer" at bounding box center [430, 87] width 51 height 8
select select "well_reviewed_guests"
select select "EUR"
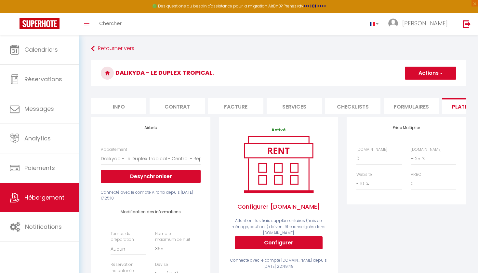
click at [431, 78] on button "Actions" at bounding box center [430, 73] width 51 height 13
click at [433, 89] on link "Enregistrer" at bounding box center [430, 87] width 51 height 8
select select "well_reviewed_guests"
select select "EUR"
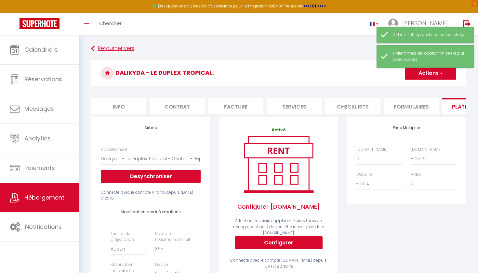
click at [95, 51] on icon at bounding box center [93, 49] width 4 height 12
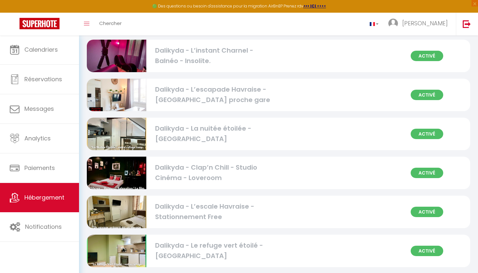
scroll to position [318, 0]
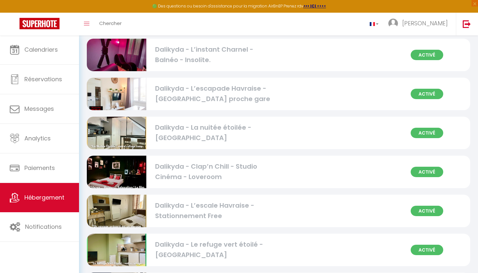
click at [199, 167] on div "Dalikyda - Clap’n Chill - Studio Cinéma - Loveroom" at bounding box center [214, 172] width 119 height 21
click at [389, 172] on div "Activé Dalikyda - Clap’n Chill - Studio Cinéma - Loveroom" at bounding box center [279, 172] width 384 height 33
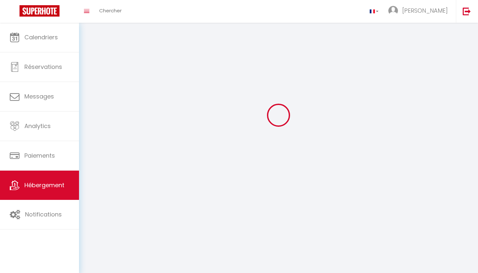
click at [389, 172] on div at bounding box center [279, 115] width 384 height 215
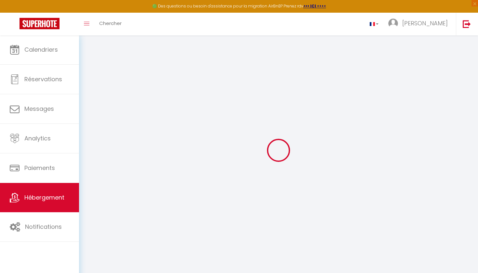
select select "+ 3 %"
select select "- 10 %"
select select "3334-1401587131887389103"
select select
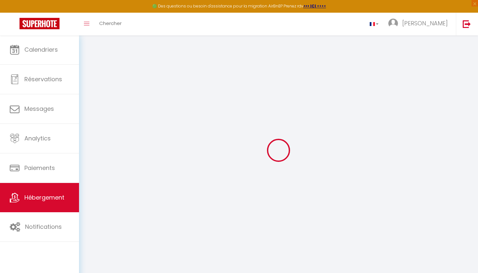
checkbox input "false"
checkbox input "true"
select select
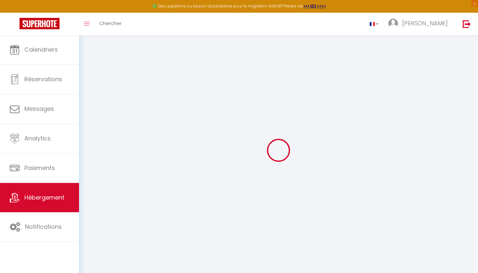
select select
checkbox input "false"
checkbox input "true"
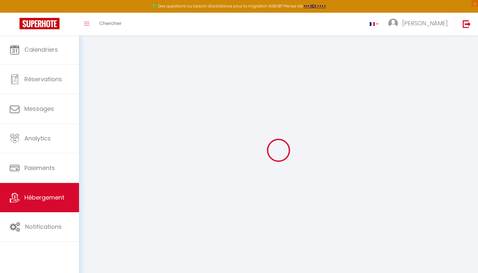
select select "EUR"
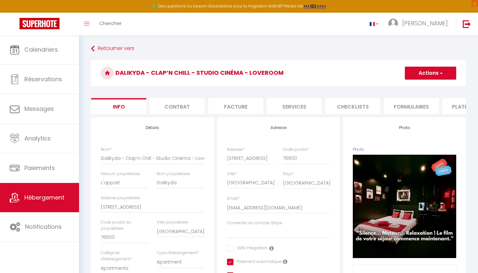
click at [437, 71] on button "Actions" at bounding box center [430, 73] width 51 height 13
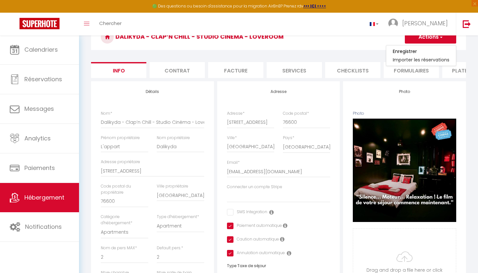
scroll to position [45, 0]
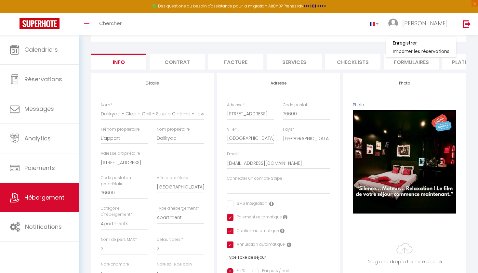
click at [460, 66] on li "Plateformes" at bounding box center [470, 62] width 55 height 16
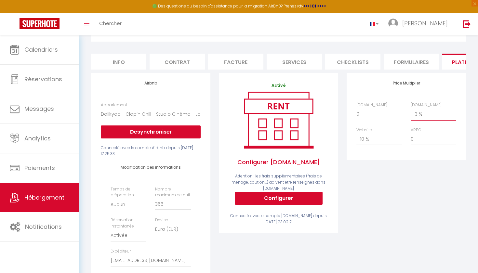
select select "+ 25 %"
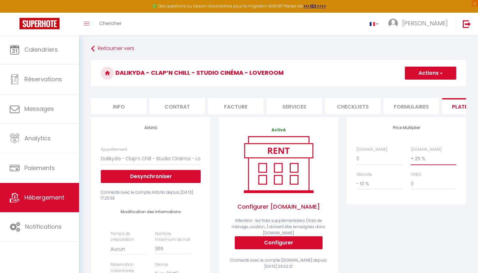
scroll to position [0, 0]
click at [443, 76] on span "button" at bounding box center [441, 73] width 4 height 7
click at [435, 87] on link "Enregistrer" at bounding box center [430, 87] width 51 height 8
select select "EUR"
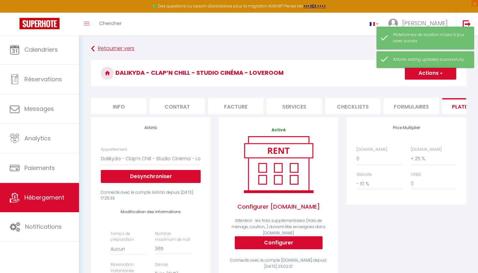
click at [118, 49] on link "Retourner vers" at bounding box center [278, 49] width 375 height 12
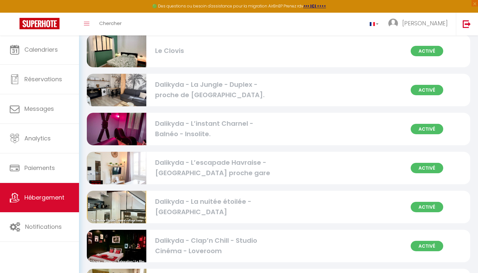
scroll to position [249, 0]
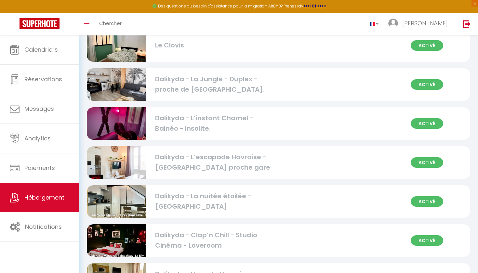
click at [229, 162] on div "Dalikyda - L’escapade Havraise - [GEOGRAPHIC_DATA] proche gare" at bounding box center [214, 162] width 119 height 21
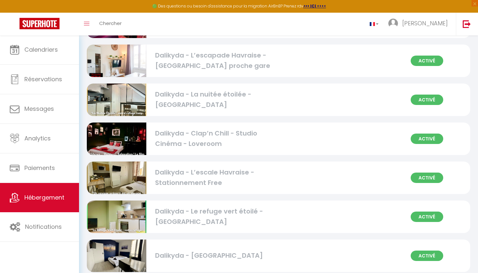
scroll to position [365, 0]
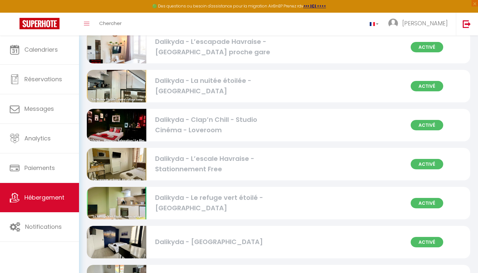
click at [204, 167] on div "Dalikyda - L’escale Havraise - Stationnement Free" at bounding box center [214, 164] width 119 height 21
select select "3"
select select "2"
select select "1"
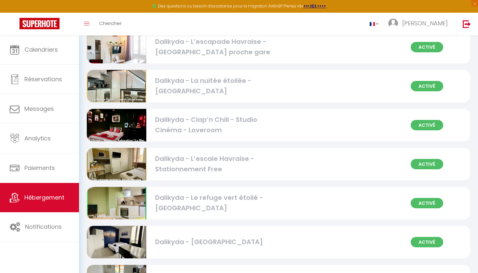
select select "1"
select select "28"
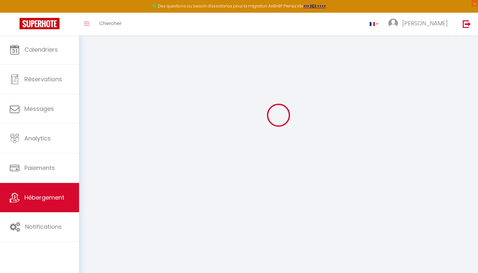
click at [204, 167] on div at bounding box center [279, 115] width 384 height 215
select select
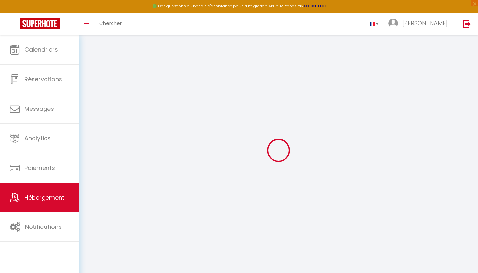
select select
checkbox input "false"
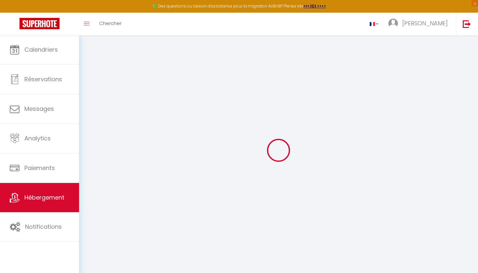
checkbox input "false"
select select
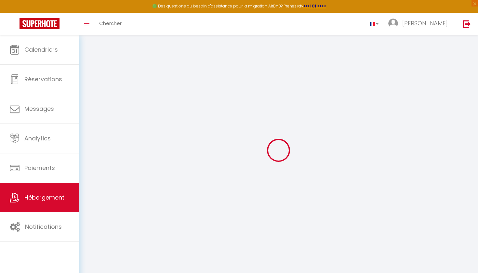
select select
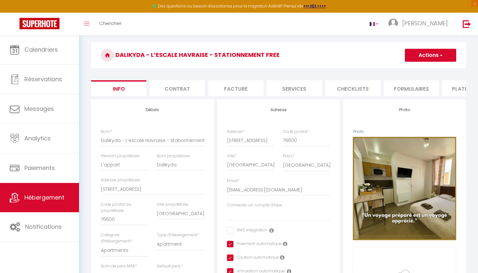
click at [451, 86] on li "Plateformes" at bounding box center [470, 88] width 55 height 16
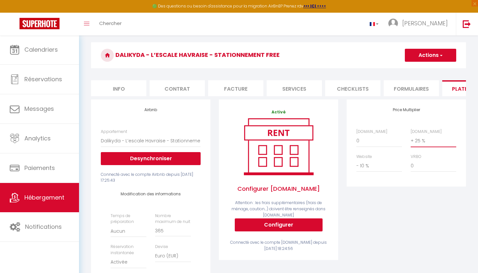
click at [437, 55] on button "Actions" at bounding box center [430, 55] width 51 height 13
click at [431, 68] on link "Enregistrer" at bounding box center [430, 69] width 51 height 8
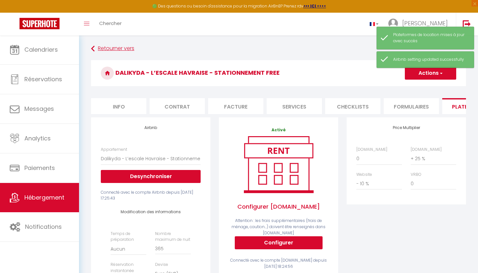
scroll to position [0, 0]
click at [115, 51] on link "Retourner vers" at bounding box center [278, 49] width 375 height 12
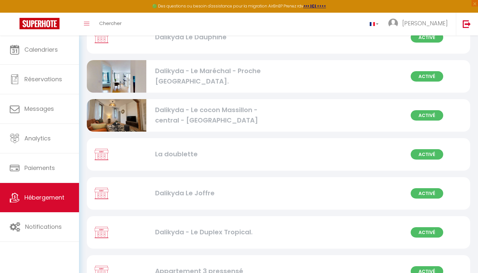
scroll to position [1117, 0]
click at [211, 149] on div "La doublette" at bounding box center [214, 154] width 119 height 10
click at [239, 164] on div "Activé La doublette" at bounding box center [279, 154] width 384 height 33
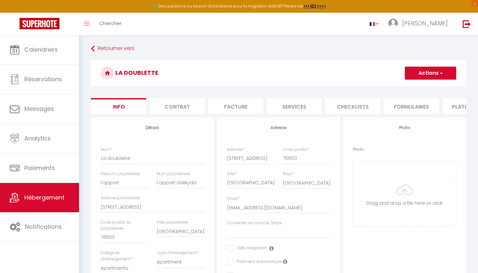
click at [457, 102] on li "Plateformes" at bounding box center [470, 106] width 55 height 16
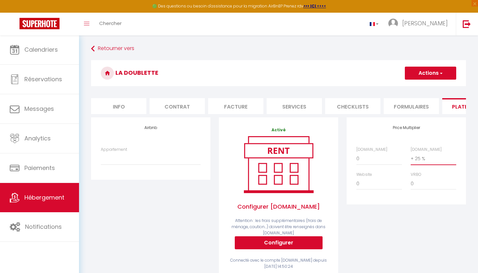
click at [432, 75] on button "Actions" at bounding box center [430, 73] width 51 height 13
click at [429, 92] on ul "Enregistrer" at bounding box center [431, 87] width 52 height 12
click at [429, 75] on button "Actions" at bounding box center [430, 73] width 51 height 13
click at [429, 85] on link "Enregistrer" at bounding box center [430, 87] width 51 height 8
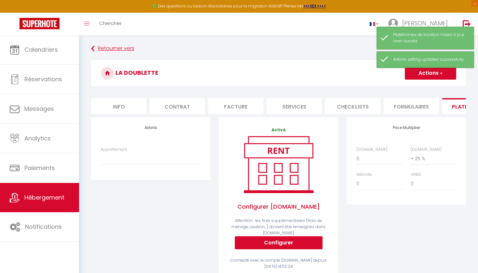
click at [122, 50] on link "Retourner vers" at bounding box center [278, 49] width 375 height 12
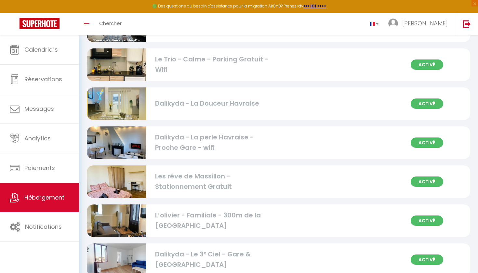
scroll to position [816, 0]
click at [224, 140] on div "Dalikyda - La perle Havraise - Proche Gare - wifi" at bounding box center [214, 142] width 119 height 21
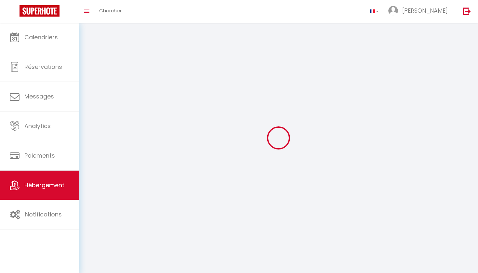
click at [224, 140] on div at bounding box center [279, 138] width 384 height 215
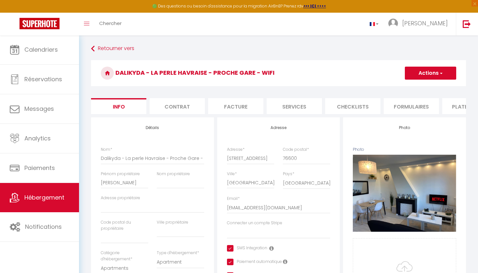
click at [457, 102] on li "Plateformes" at bounding box center [470, 106] width 55 height 16
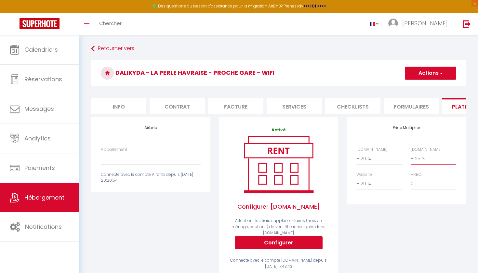
click at [434, 73] on button "Actions" at bounding box center [430, 73] width 51 height 13
click at [426, 87] on link "Enregistrer" at bounding box center [430, 87] width 51 height 8
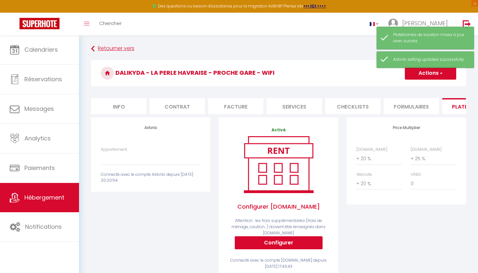
click at [115, 48] on link "Retourner vers" at bounding box center [278, 49] width 375 height 12
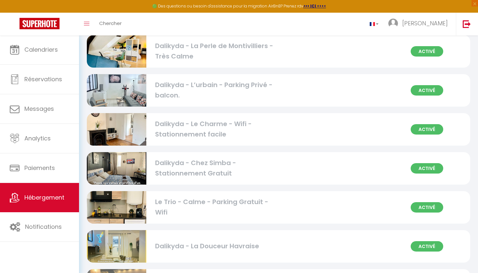
scroll to position [673, 0]
click at [193, 164] on div "Dalikyda - Chez Simba - Stationnement Gratuit" at bounding box center [214, 168] width 119 height 21
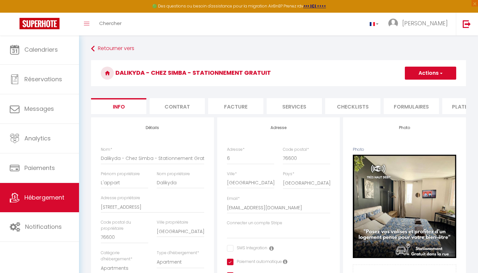
click at [457, 110] on li "Plateformes" at bounding box center [470, 106] width 55 height 16
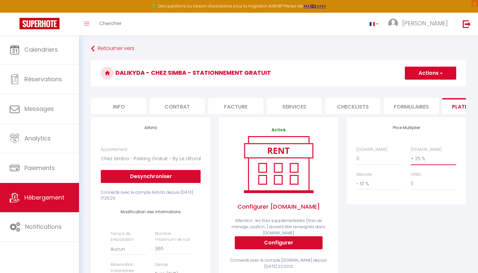
click at [435, 77] on button "Actions" at bounding box center [430, 73] width 51 height 13
click at [432, 87] on link "Enregistrer" at bounding box center [430, 87] width 51 height 8
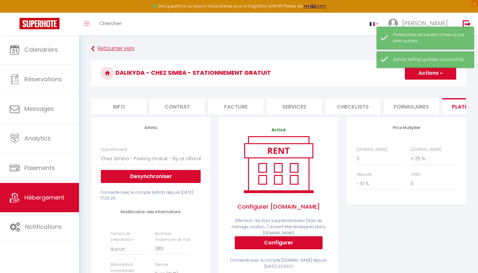
click at [110, 44] on link "Retourner vers" at bounding box center [278, 49] width 375 height 12
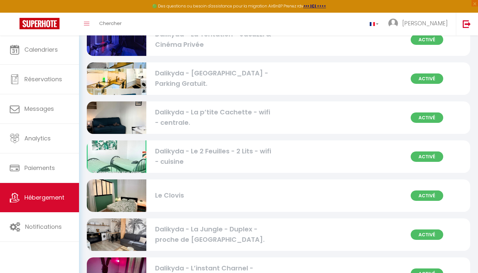
scroll to position [122, 0]
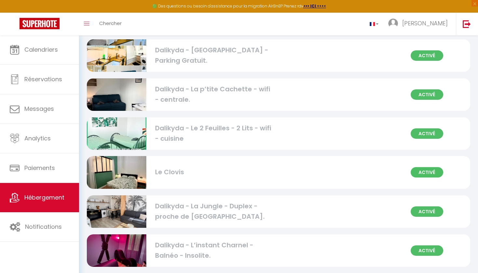
click at [166, 171] on div "Le Clovis" at bounding box center [214, 173] width 119 height 10
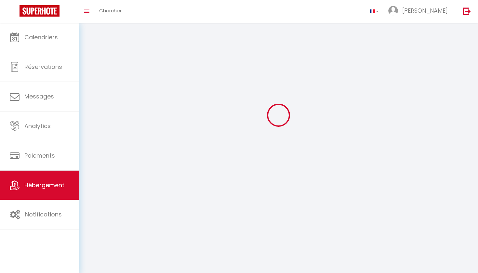
click at [166, 171] on div at bounding box center [279, 115] width 384 height 215
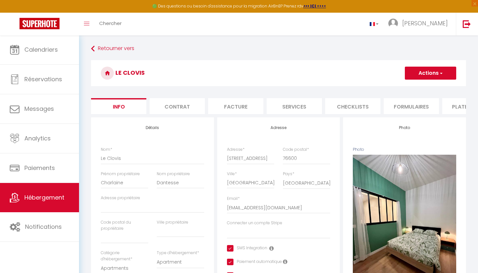
click at [454, 104] on li "Plateformes" at bounding box center [470, 106] width 55 height 16
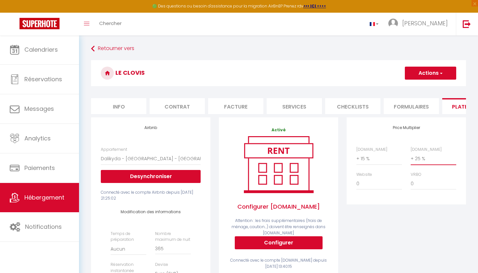
click at [429, 73] on button "Actions" at bounding box center [430, 73] width 51 height 13
click at [428, 87] on link "Enregistrer" at bounding box center [430, 87] width 51 height 8
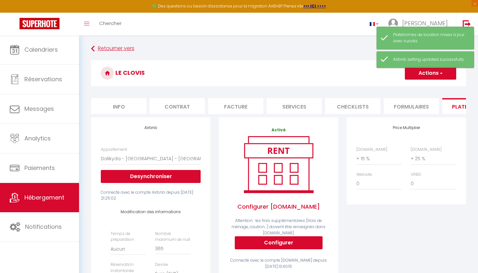
click at [91, 44] on link "Retourner vers" at bounding box center [278, 49] width 375 height 12
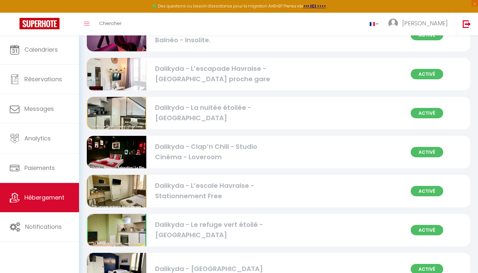
scroll to position [338, 0]
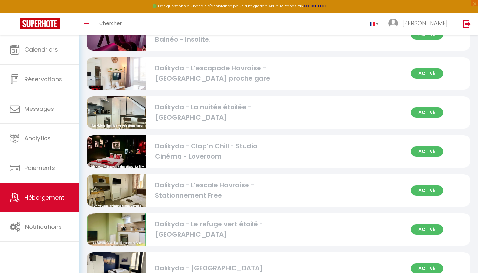
click at [236, 154] on div "Dalikyda - Clap’n Chill - Studio Cinéma - Loveroom" at bounding box center [214, 151] width 119 height 21
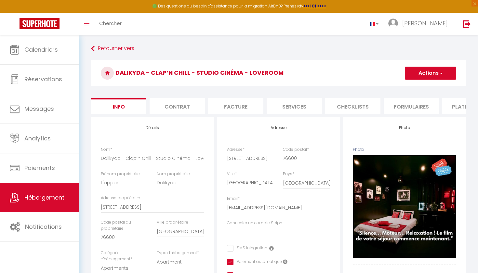
click at [458, 107] on li "Plateformes" at bounding box center [470, 106] width 55 height 16
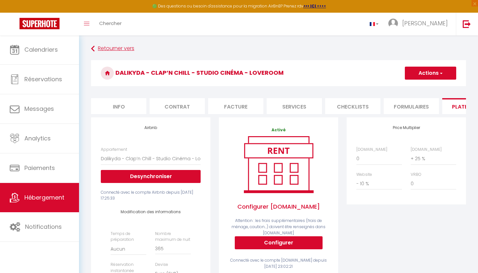
click at [117, 44] on link "Retourner vers" at bounding box center [278, 49] width 375 height 12
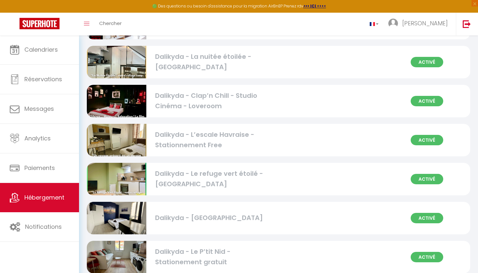
scroll to position [390, 0]
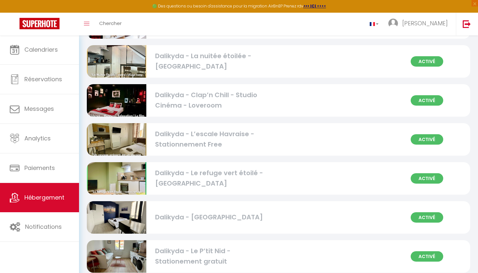
click at [223, 134] on div "Dalikyda - L’escale Havraise - Stationnement Free" at bounding box center [214, 139] width 119 height 21
click at [290, 142] on div "Activé Dalikyda - L’escale Havraise - Stationnement Free" at bounding box center [279, 139] width 384 height 33
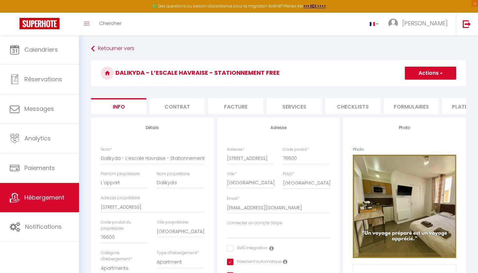
click at [459, 108] on li "Plateformes" at bounding box center [470, 106] width 55 height 16
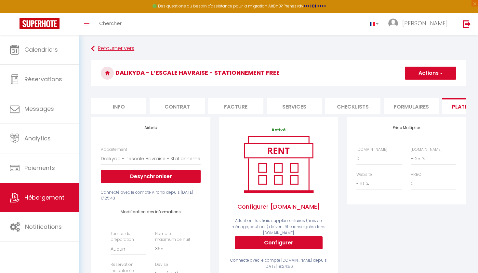
click at [115, 46] on link "Retourner vers" at bounding box center [278, 49] width 375 height 12
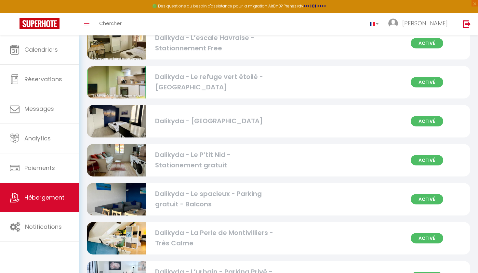
scroll to position [488, 0]
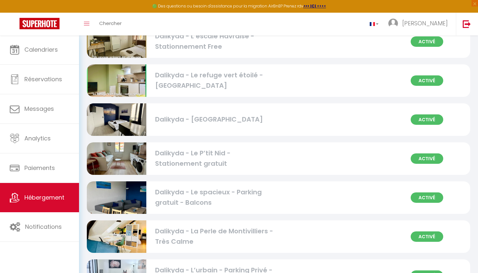
click at [206, 127] on div "Activé Dalikyda - Le Manhattan" at bounding box center [279, 119] width 384 height 33
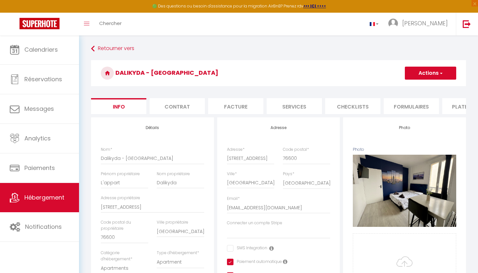
click at [456, 105] on li "Plateformes" at bounding box center [470, 106] width 55 height 16
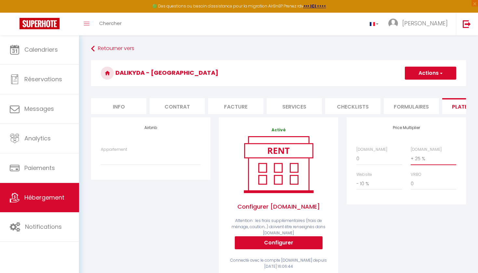
click at [431, 70] on button "Actions" at bounding box center [430, 73] width 51 height 13
click at [429, 86] on link "Enregistrer" at bounding box center [430, 87] width 51 height 8
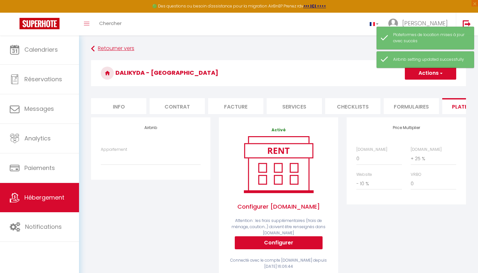
click at [100, 49] on link "Retourner vers" at bounding box center [278, 49] width 375 height 12
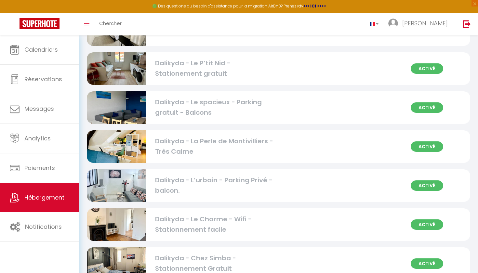
scroll to position [578, 0]
click at [189, 159] on div "Activé Dalikyda - La Perle de Montivilliers - Très Calme" at bounding box center [279, 146] width 384 height 33
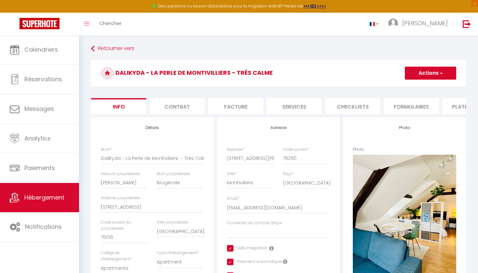
click at [448, 73] on button "Actions" at bounding box center [430, 73] width 51 height 13
click at [464, 101] on li "Plateformes" at bounding box center [470, 106] width 55 height 16
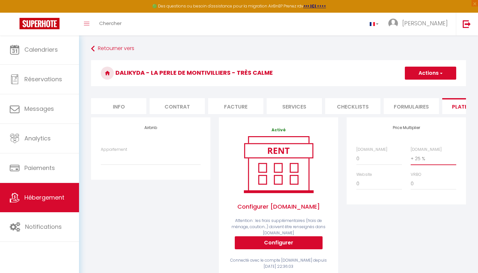
click at [428, 77] on button "Actions" at bounding box center [430, 73] width 51 height 13
click at [426, 88] on link "Enregistrer" at bounding box center [430, 87] width 51 height 8
click at [105, 51] on link "Retourner vers" at bounding box center [278, 49] width 375 height 12
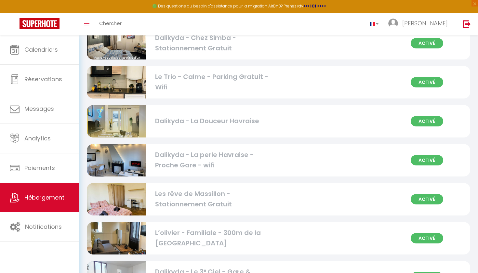
scroll to position [799, 0]
click at [221, 156] on div "Dalikyda - La perle Havraise - Proche Gare - wifi" at bounding box center [214, 160] width 119 height 21
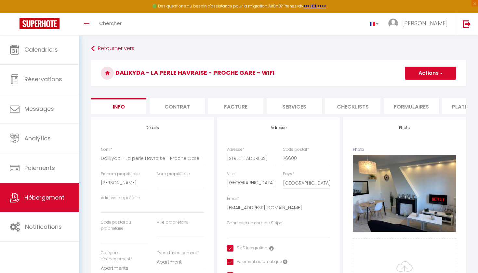
click at [454, 101] on li "Plateformes" at bounding box center [470, 106] width 55 height 16
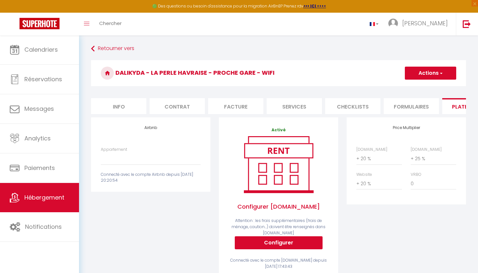
click at [113, 55] on div "Retourner vers Dalikyda - La perle Havraise - Proche Gare - wifi Actions Enregi…" at bounding box center [279, 227] width 384 height 368
click at [113, 53] on link "Retourner vers" at bounding box center [278, 49] width 375 height 12
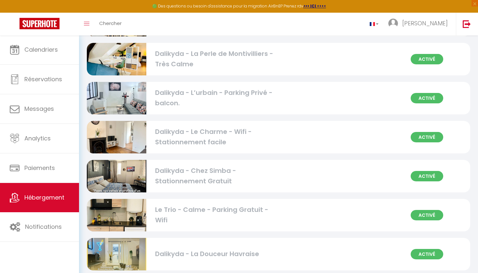
scroll to position [648, 0]
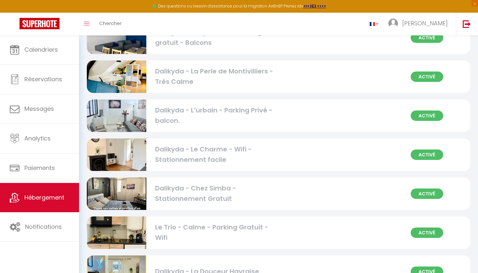
click at [213, 148] on div "Dalikyda - Le Charme - Wifi - Stationnement facile" at bounding box center [214, 155] width 119 height 21
click at [212, 148] on div "Dalikyda - Le Charme - Wifi - Stationnement facile" at bounding box center [214, 155] width 119 height 21
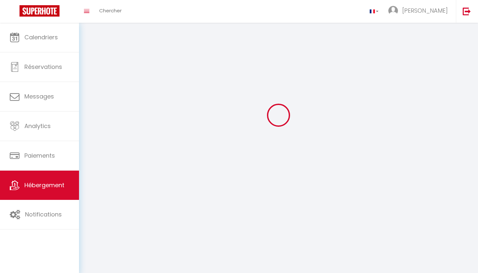
click at [212, 148] on div at bounding box center [279, 115] width 384 height 215
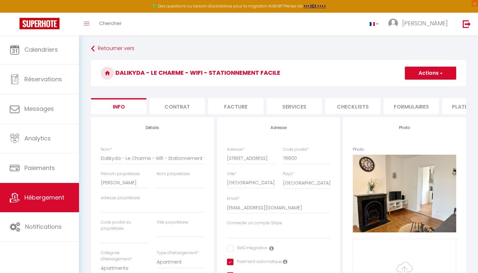
click at [457, 104] on li "Plateformes" at bounding box center [470, 106] width 55 height 16
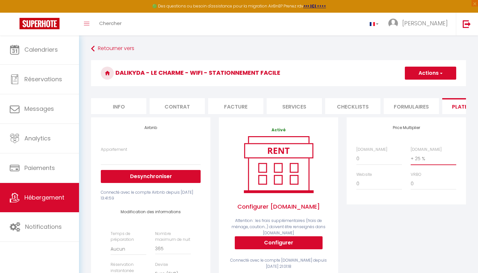
click at [444, 75] on button "Actions" at bounding box center [430, 73] width 51 height 13
click at [434, 89] on link "Enregistrer" at bounding box center [430, 87] width 51 height 8
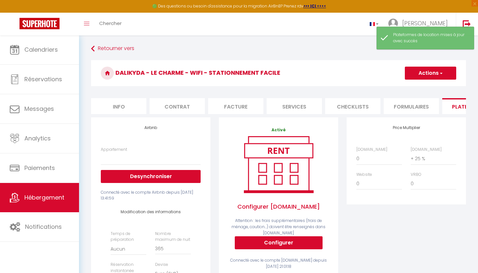
click at [458, 3] on div "🟢 Des questions ou besoin d'assistance pour la migration AirBnB? Prenez rdv >>>…" at bounding box center [239, 6] width 478 height 13
click at [329, 40] on div "Retourner vers Dalikyda - Le Charme - Wifi - Stationnement facile Actions Enreg…" at bounding box center [278, 268] width 399 height 467
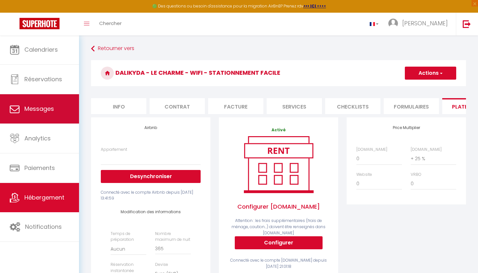
click at [41, 108] on span "Messages" at bounding box center [39, 109] width 30 height 8
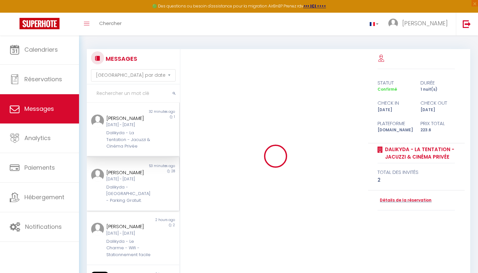
scroll to position [2118, 0]
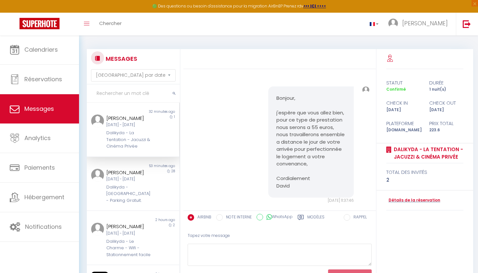
click at [152, 143] on div "Dalikyda - La Tentation - Jacuzzi & Cinéma Privée" at bounding box center [129, 140] width 46 height 20
click at [143, 143] on div "Dalikyda - La Tentation - Jacuzzi & Cinéma Privée" at bounding box center [129, 140] width 46 height 20
